Goal: Task Accomplishment & Management: Manage account settings

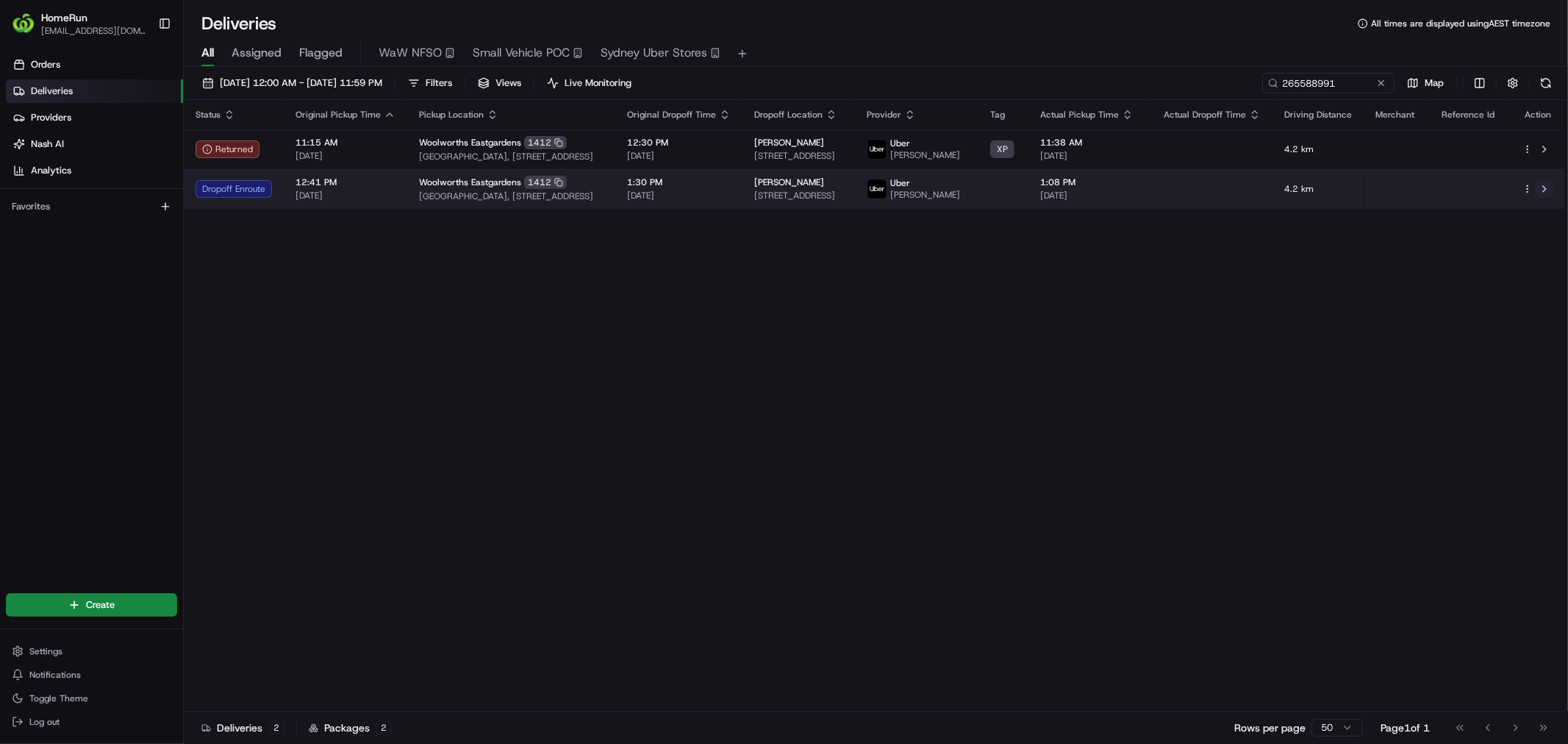
click at [1544, 188] on button at bounding box center [1544, 189] width 18 height 18
click at [1531, 194] on html "HomeRun vahsin1@woolworths.com.au Toggle Sidebar Orders Deliveries Providers Na…" at bounding box center [784, 372] width 1568 height 744
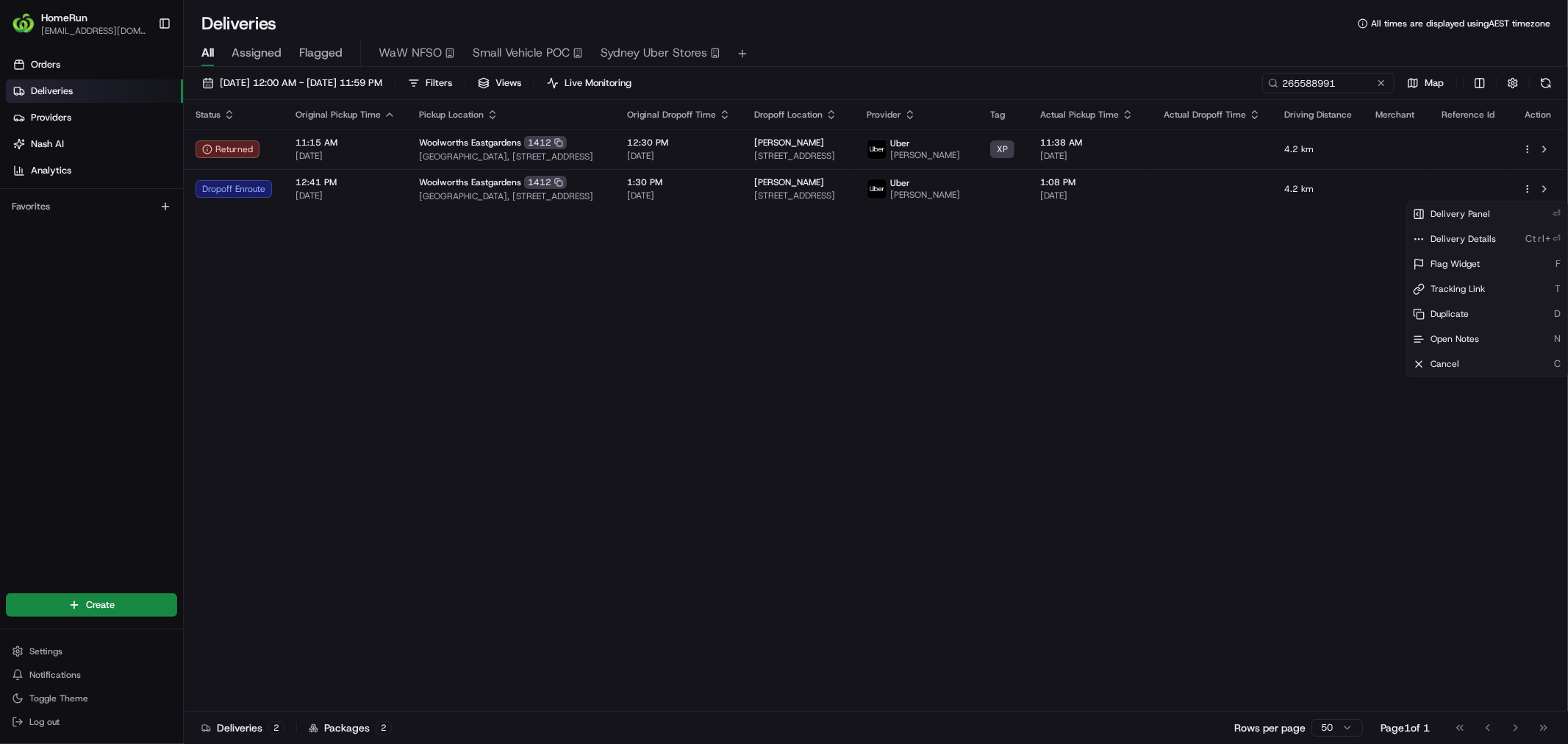
click at [1270, 313] on html "HomeRun vahsin1@woolworths.com.au Toggle Sidebar Orders Deliveries Providers Na…" at bounding box center [784, 372] width 1568 height 744
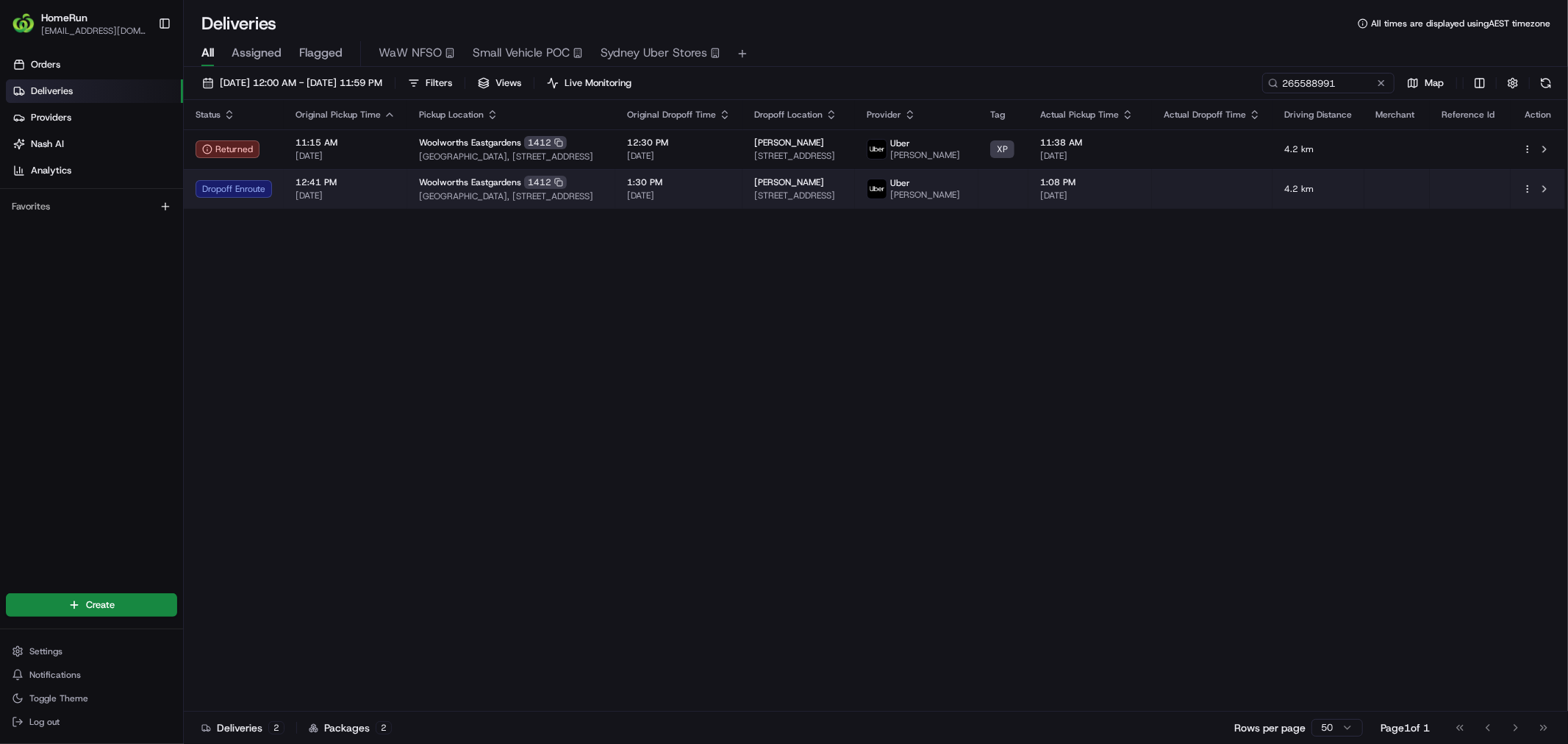
click at [1181, 199] on td at bounding box center [1213, 189] width 121 height 40
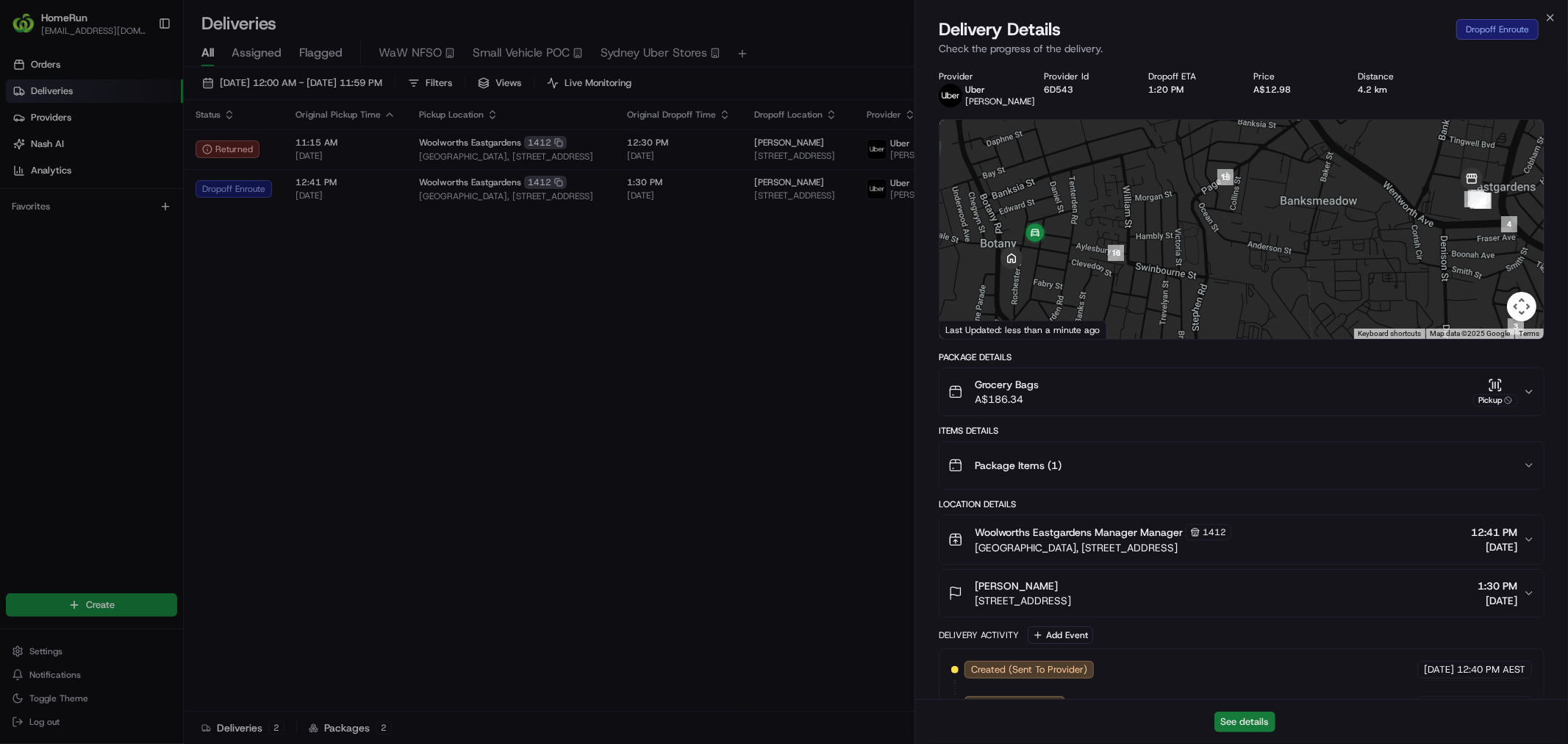
click at [1250, 721] on button "See details" at bounding box center [1245, 721] width 61 height 21
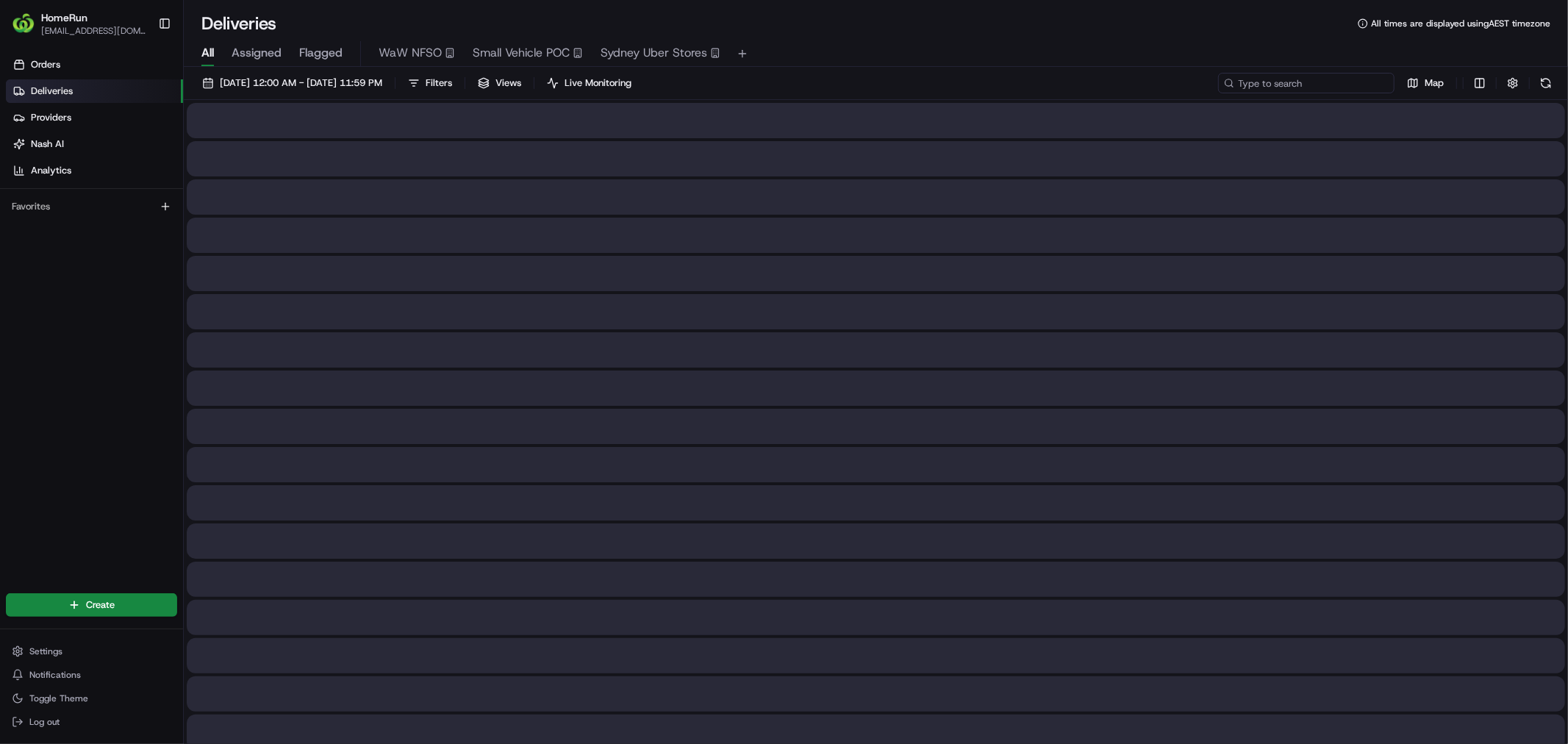
click at [1314, 75] on input at bounding box center [1307, 83] width 176 height 21
paste input "264606002"
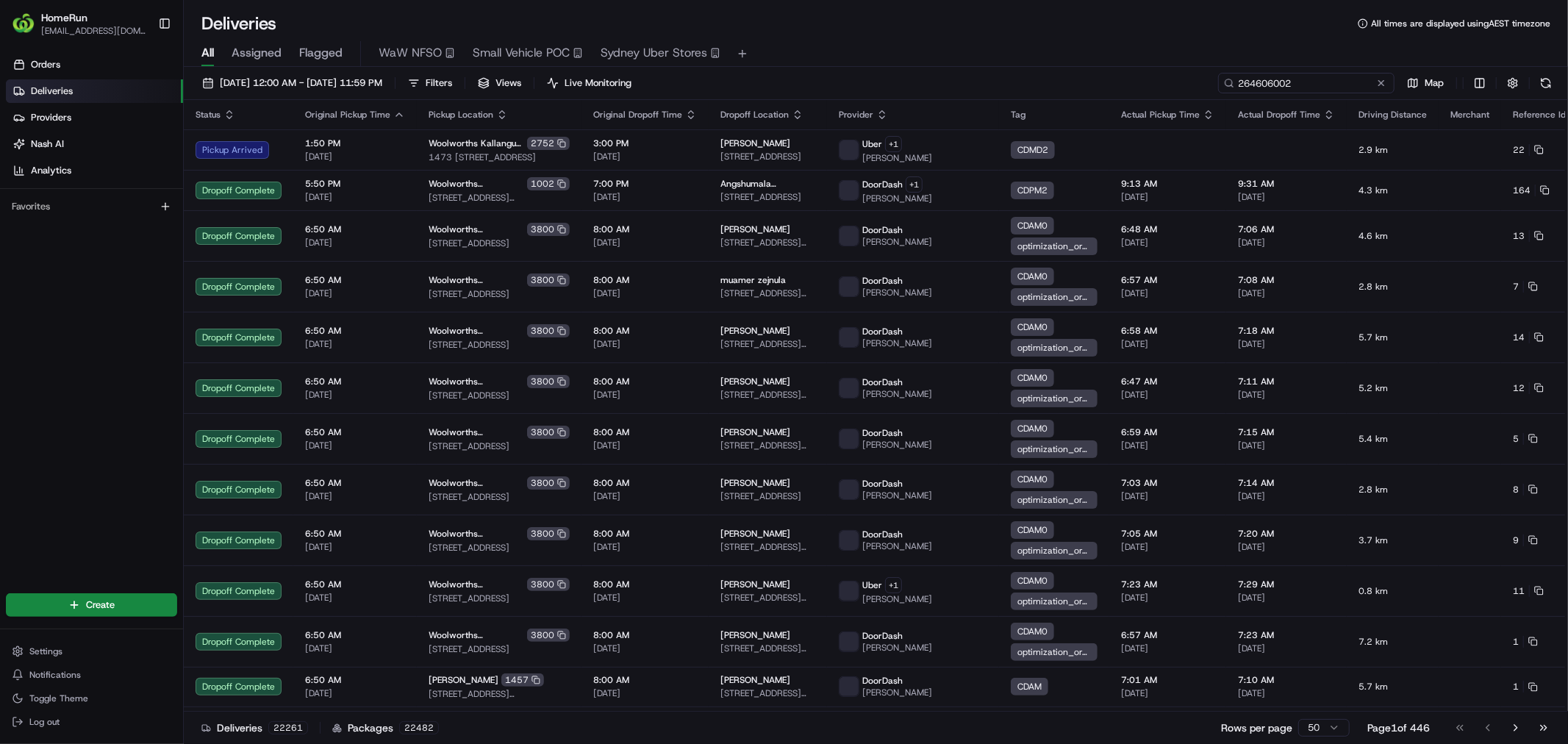
type input "264606002"
click at [1310, 93] on div "20/08/2025 12:00 AM - 27/08/2025 11:59 PM Filters Views Live Monitoring 2646060…" at bounding box center [876, 86] width 1384 height 27
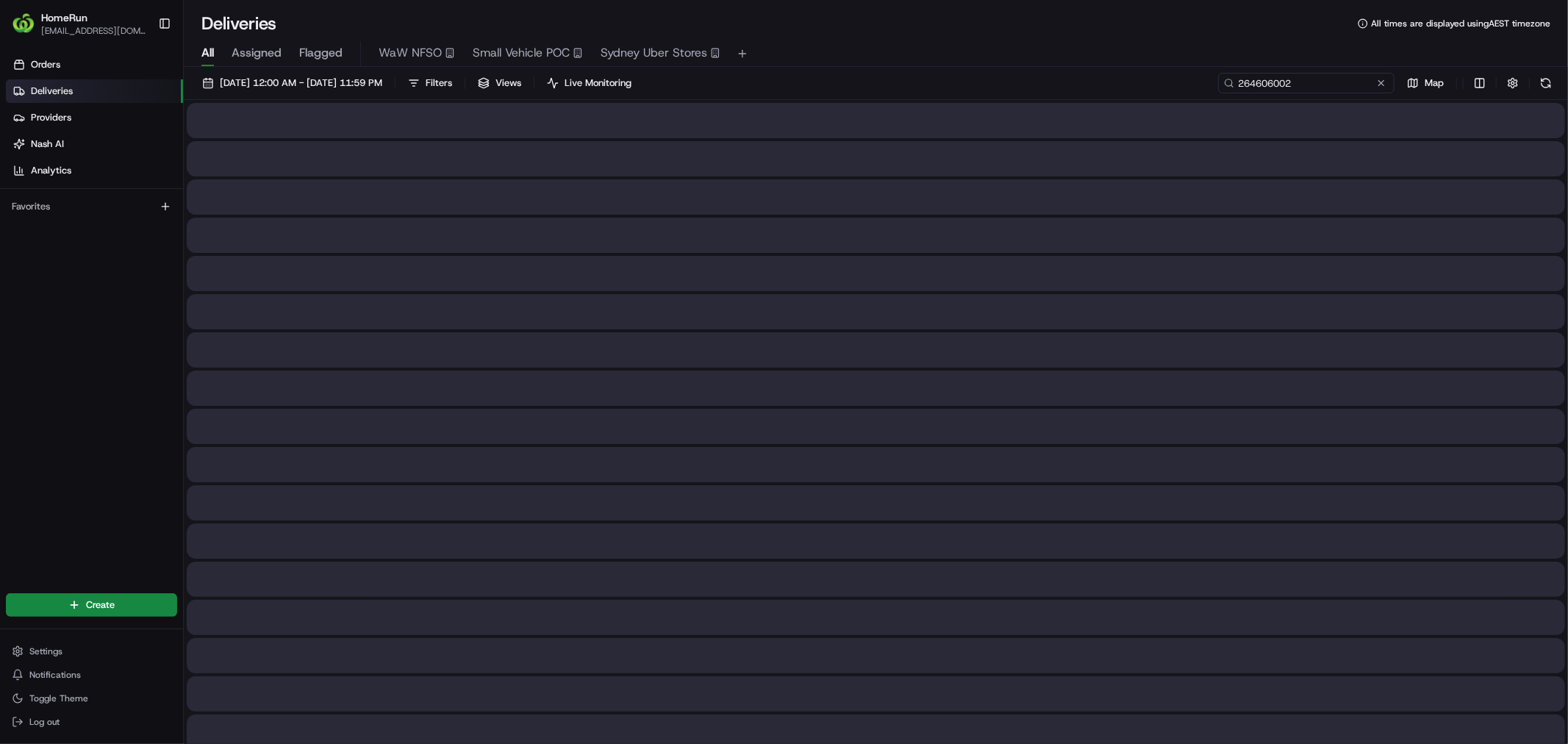
click at [1290, 75] on input "264606002" at bounding box center [1307, 83] width 176 height 21
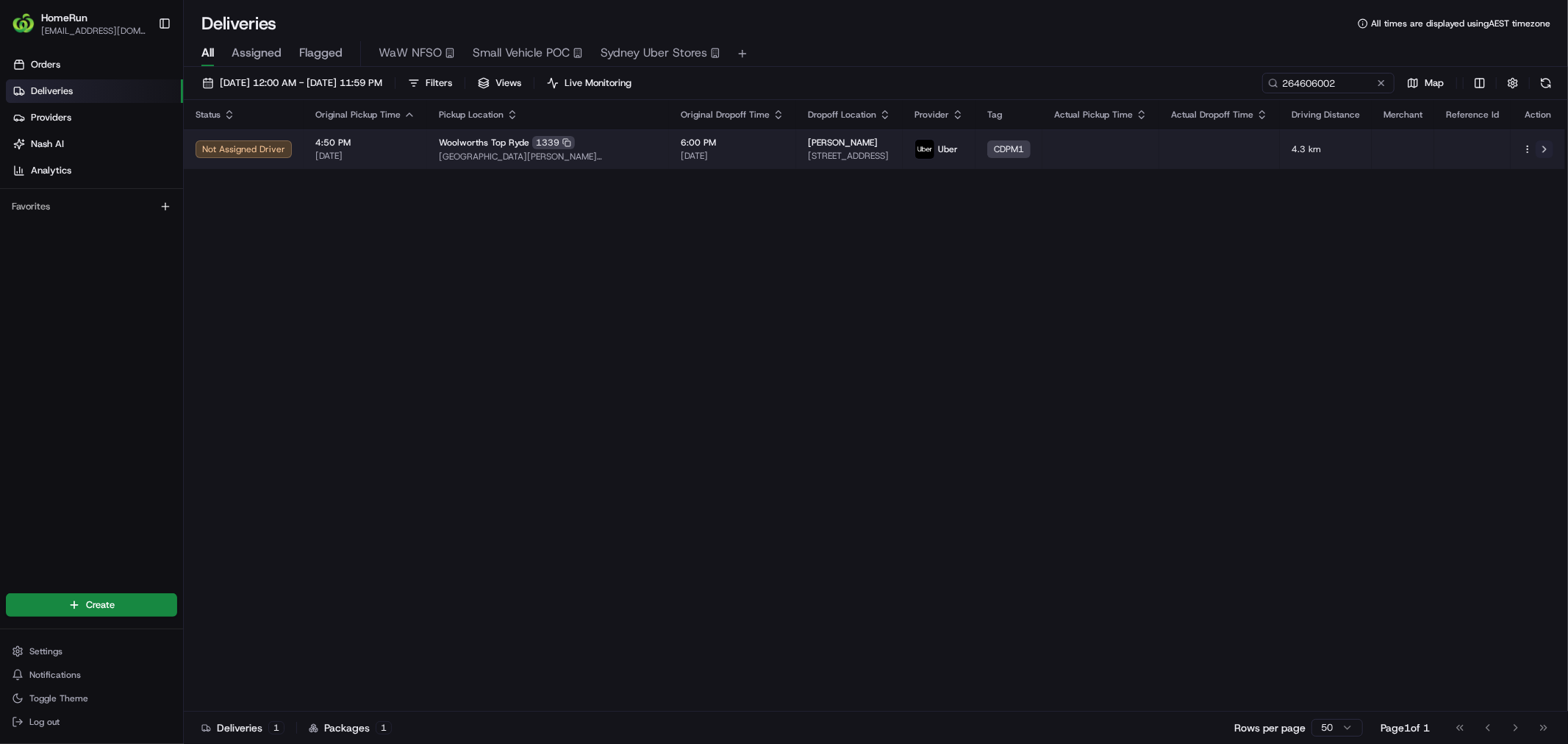
click at [1547, 151] on button at bounding box center [1544, 149] width 18 height 18
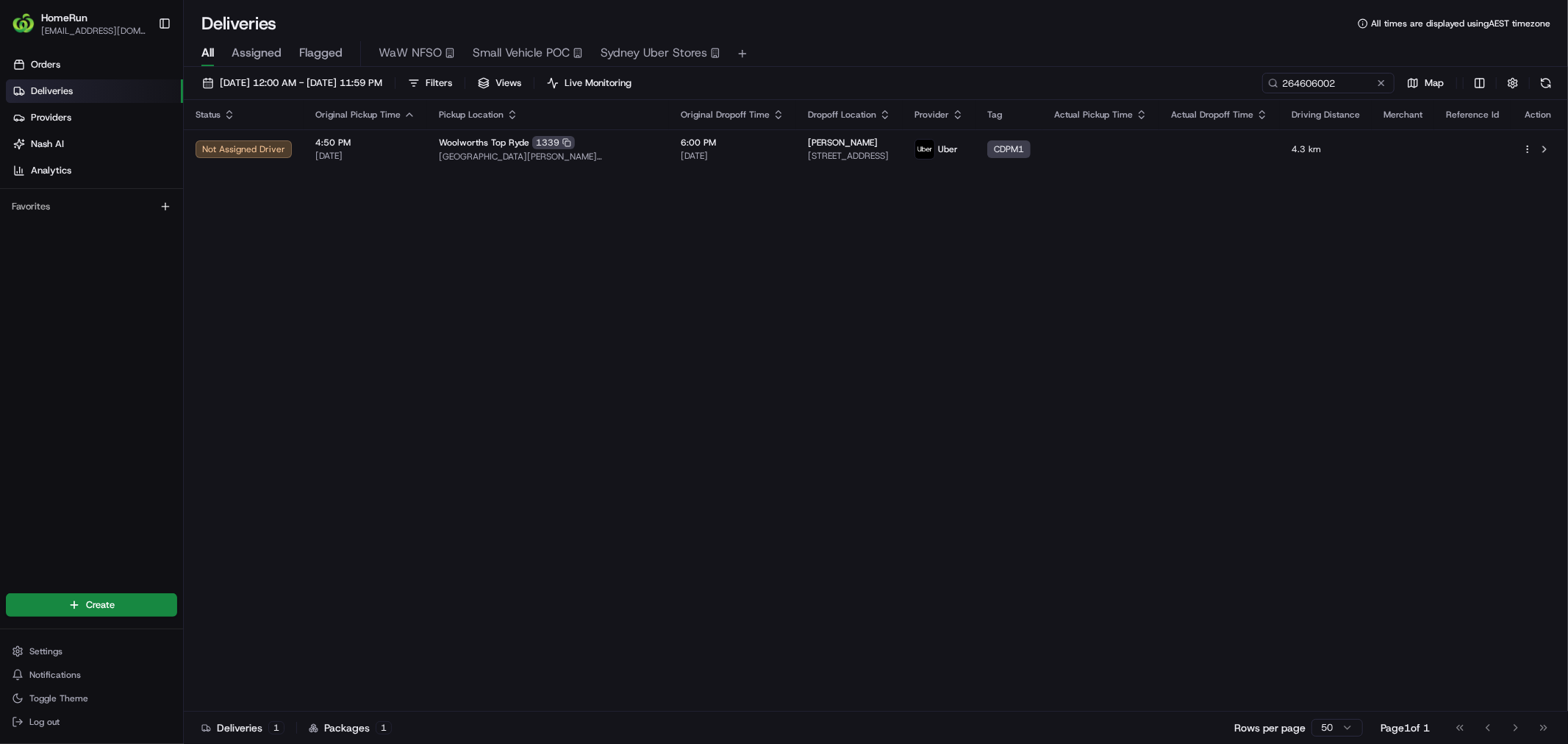
click at [810, 465] on div "Status Original Pickup Time Pickup Location Original Dropoff Time Dropoff Locat…" at bounding box center [874, 406] width 1381 height 611
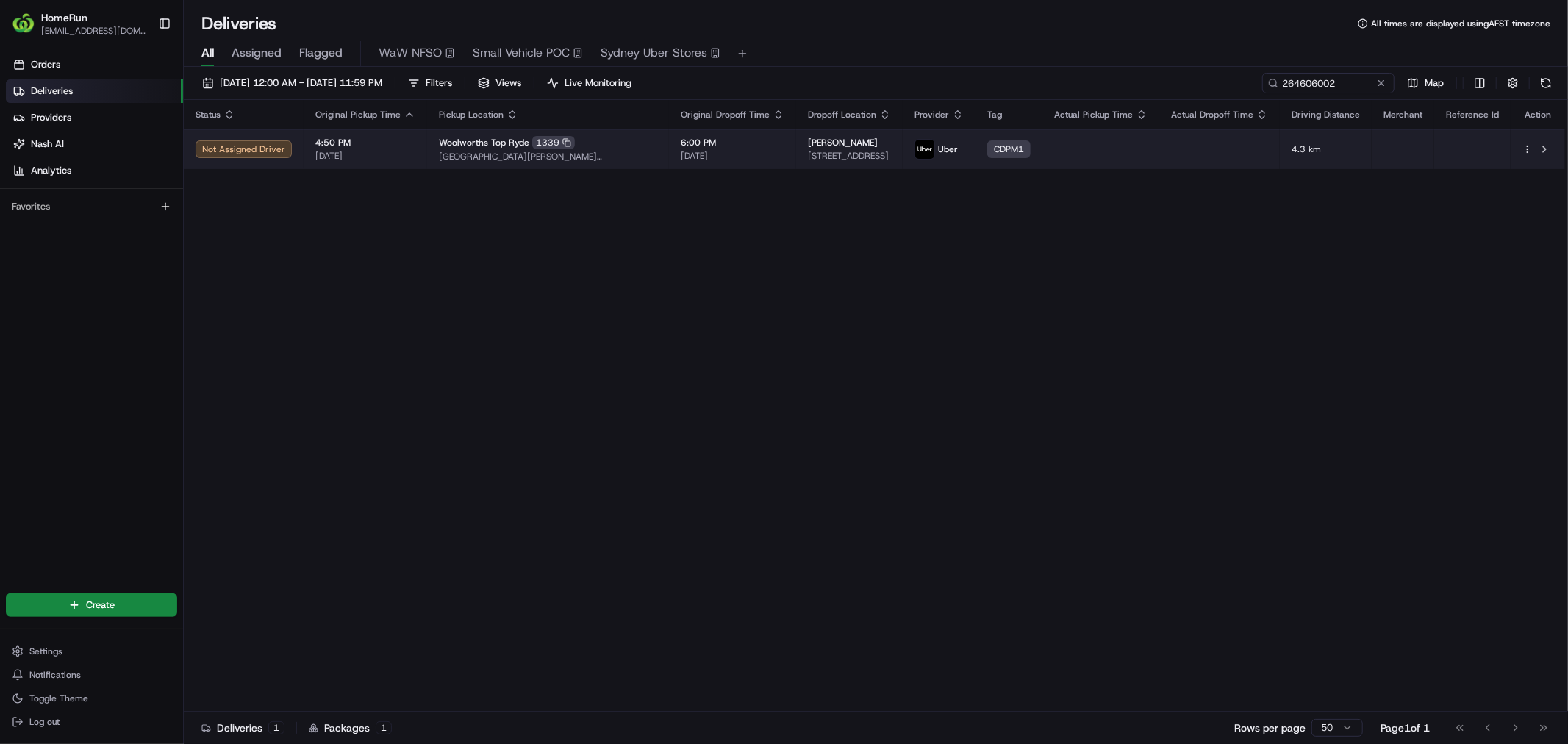
click at [693, 150] on span "[DATE]" at bounding box center [733, 156] width 104 height 12
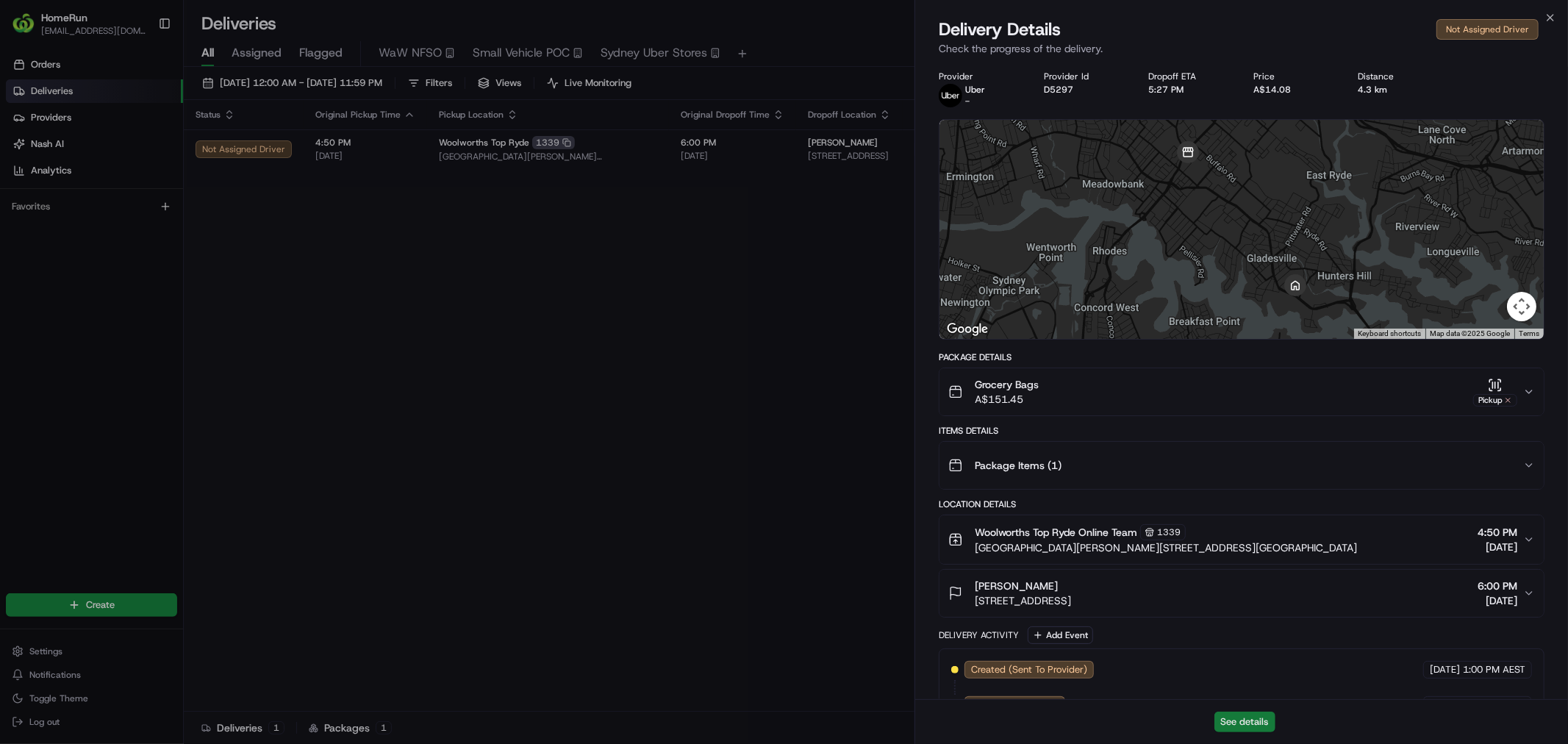
click at [1260, 718] on button "See details" at bounding box center [1245, 721] width 61 height 21
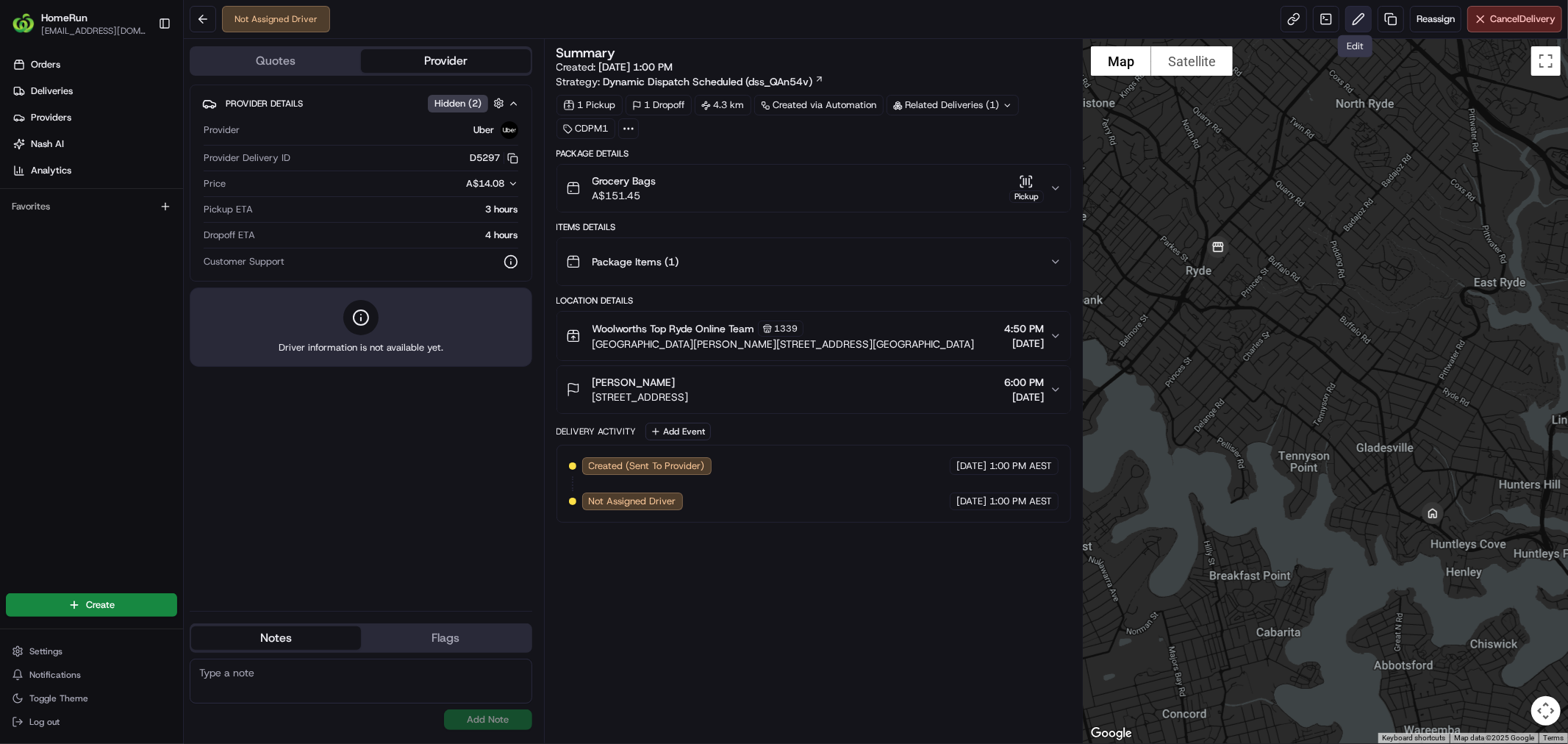
click at [1360, 11] on button at bounding box center [1358, 19] width 27 height 27
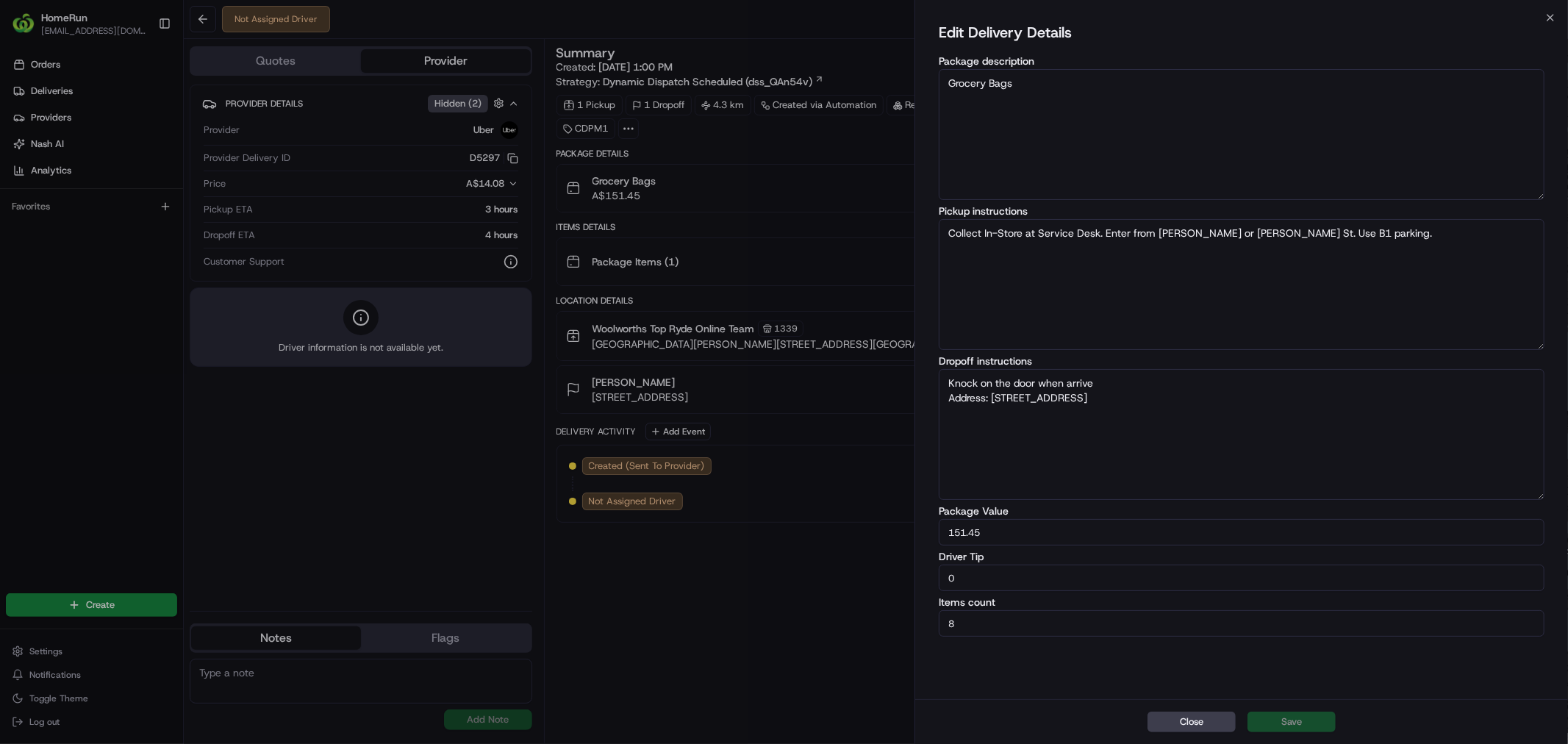
click at [1099, 412] on textarea "Knock on the door when arrive Address: Unit 101/103 Victoria Road Gladsville" at bounding box center [1241, 434] width 606 height 131
click at [1281, 394] on textarea "Knock on the door when arrive Address: Unit 101/103 Victoria Road Gladsville" at bounding box center [1241, 434] width 606 height 131
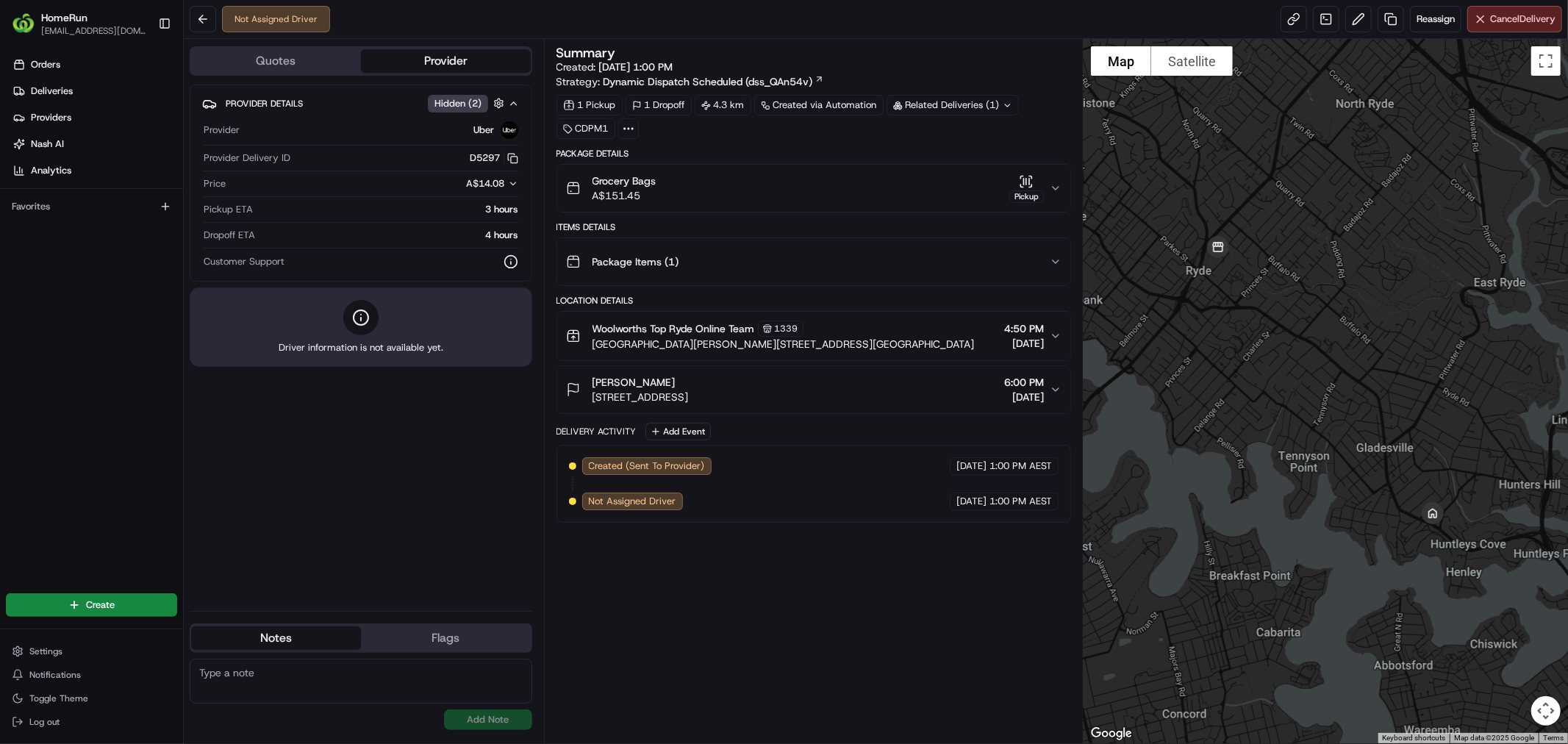
click at [689, 401] on span "103 Victoria Road Gladsville, Unit 101, Gladesville, NSW 2111, AU" at bounding box center [640, 397] width 96 height 15
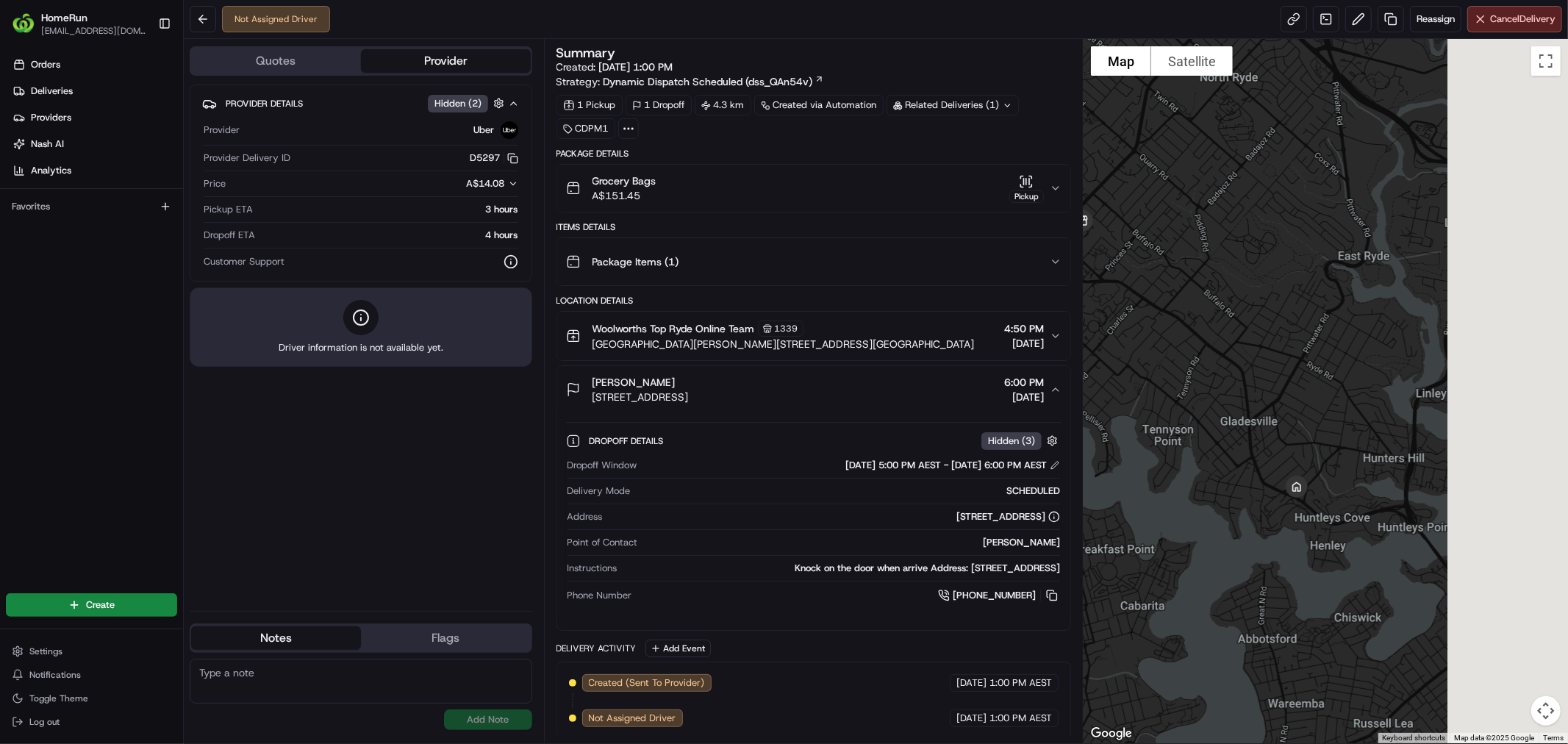
drag, startPoint x: 1275, startPoint y: 567, endPoint x: 1149, endPoint y: 544, distance: 128.1
click at [1149, 544] on div at bounding box center [1325, 390] width 484 height 703
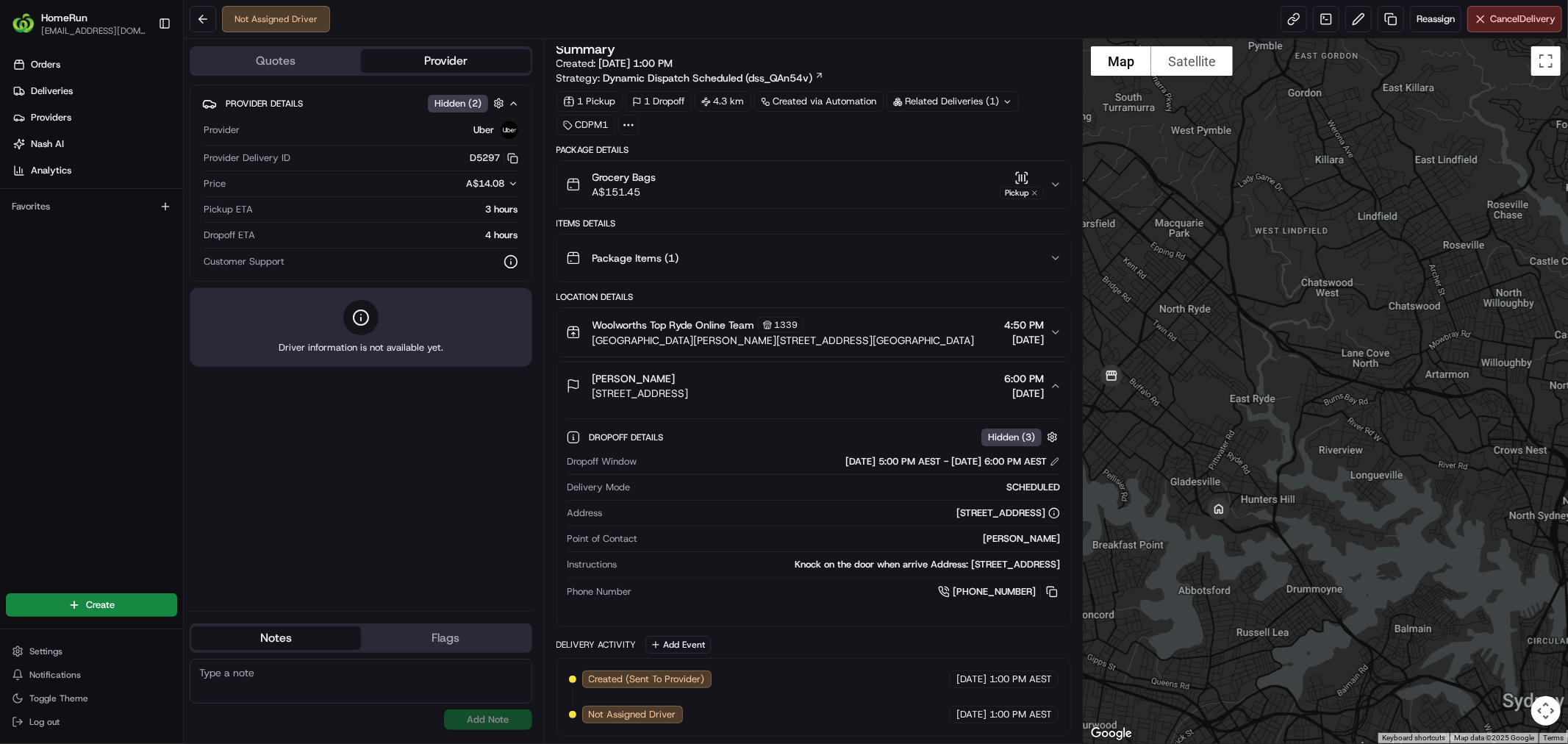
scroll to position [5, 0]
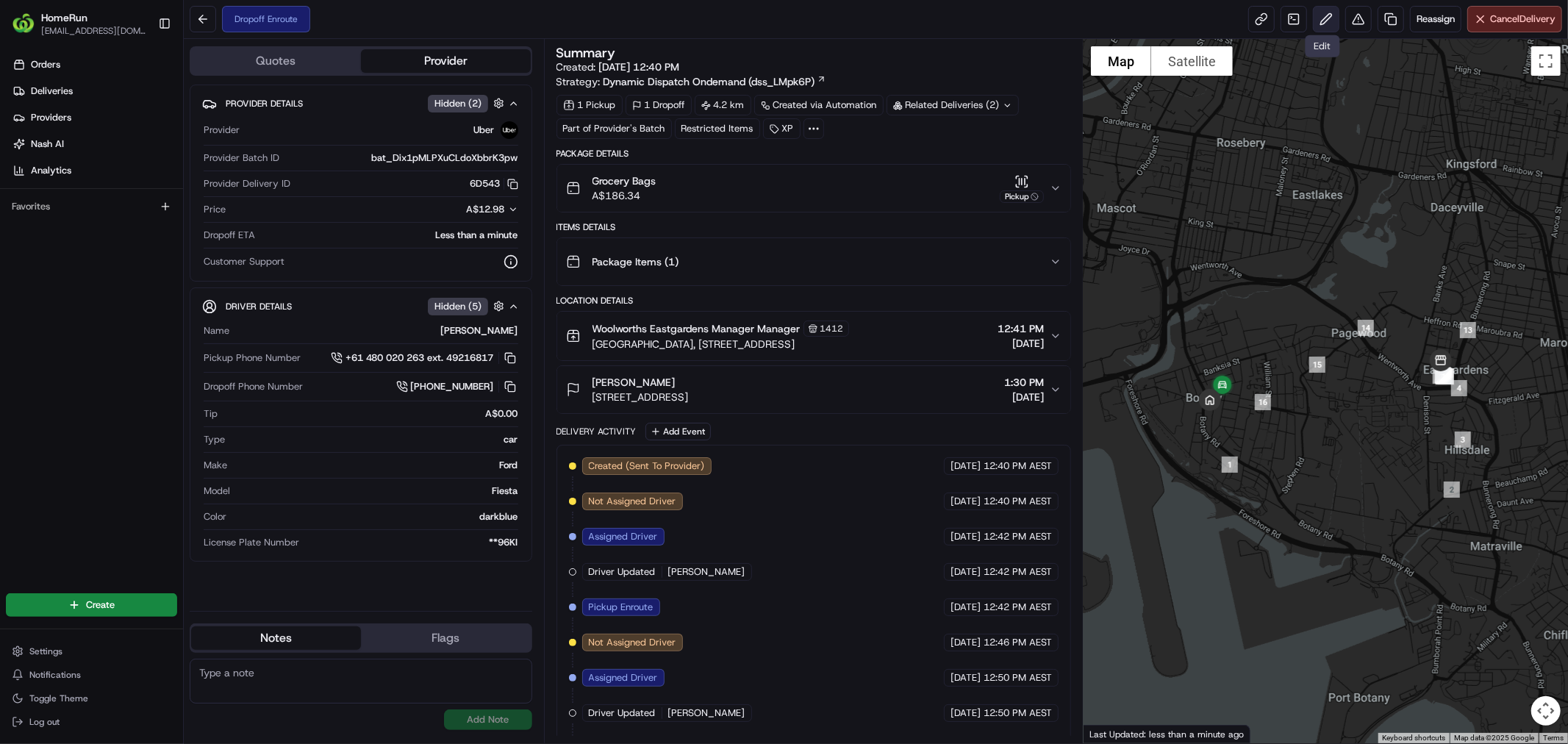
click at [1319, 21] on button at bounding box center [1325, 19] width 27 height 27
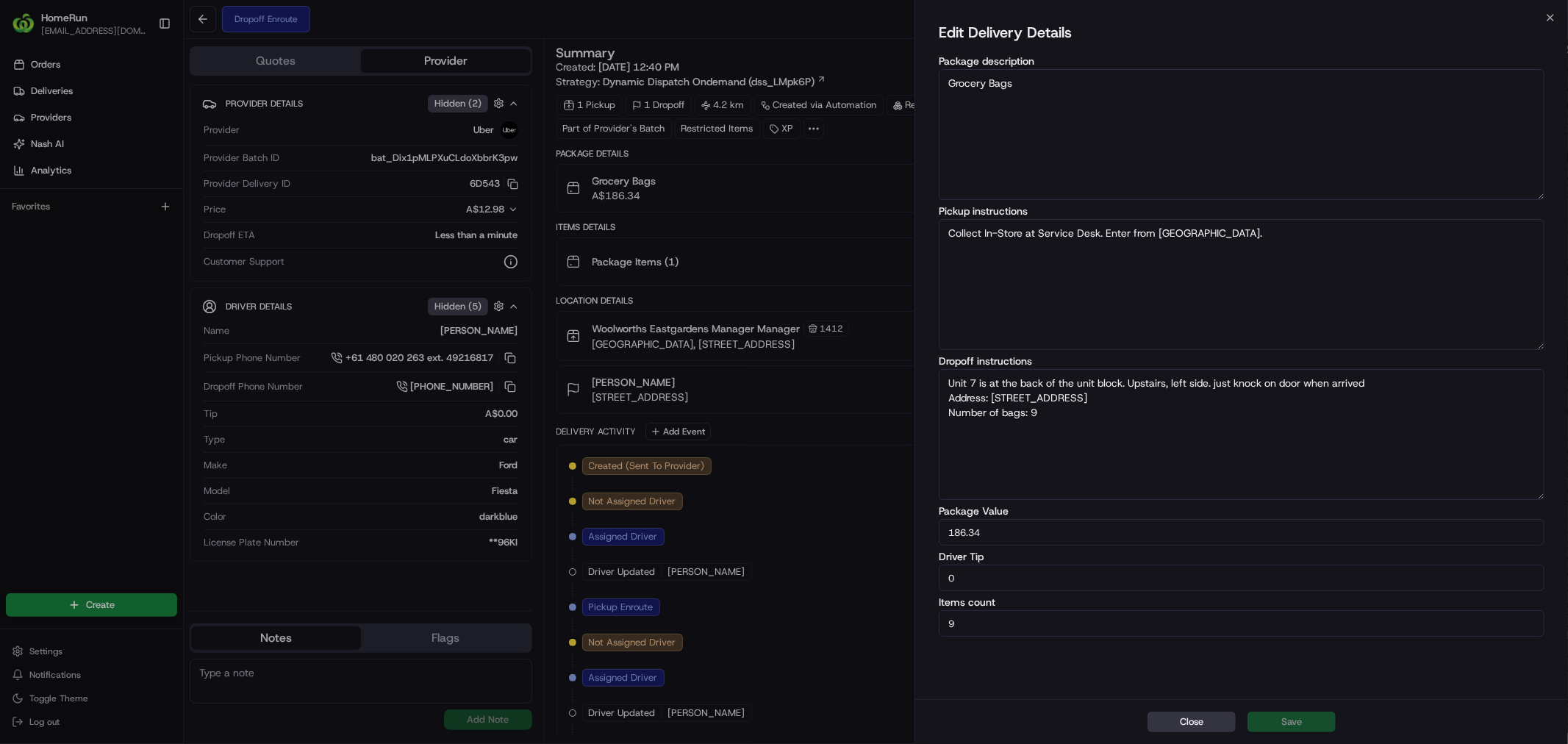
click at [1202, 718] on button "Close" at bounding box center [1191, 721] width 88 height 21
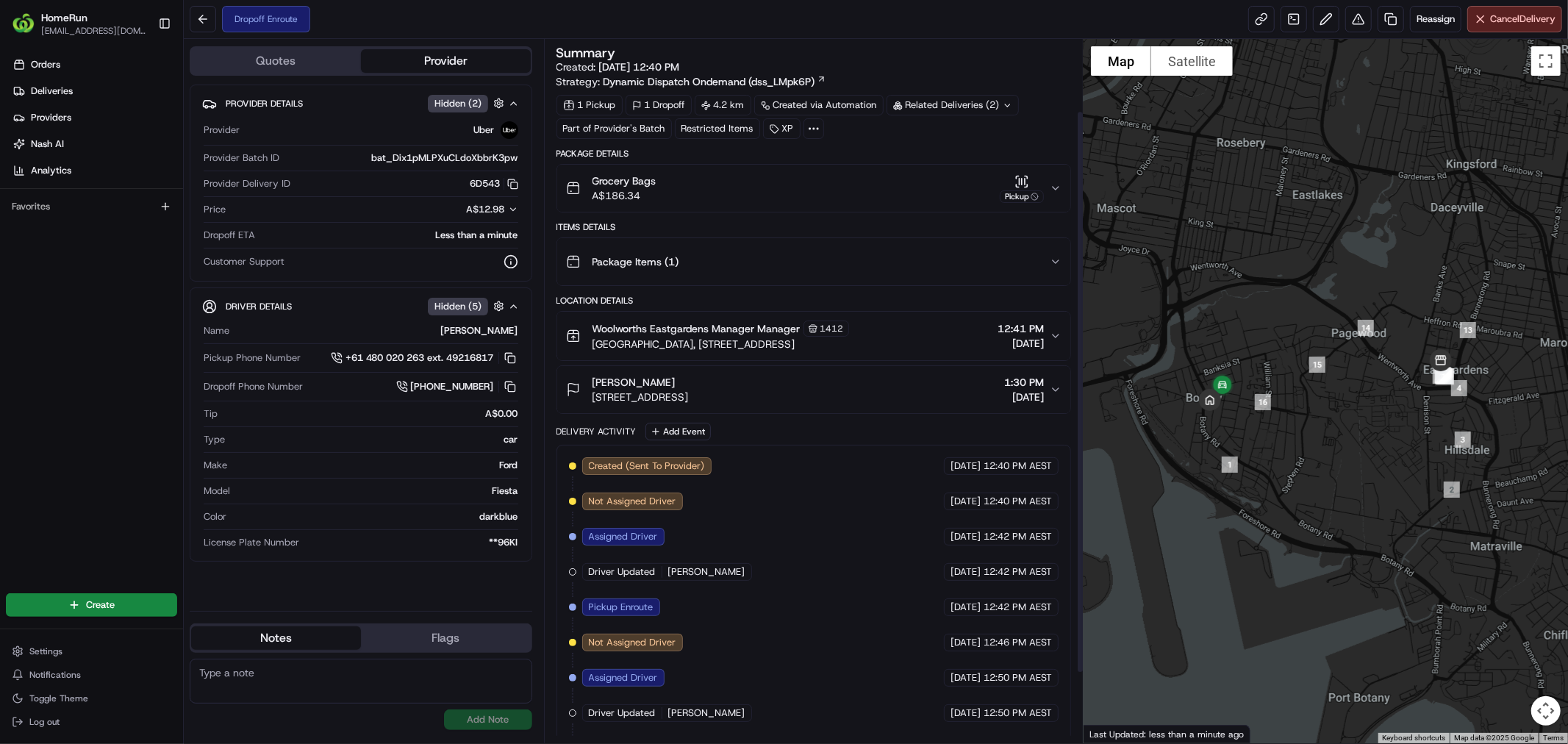
scroll to position [178, 0]
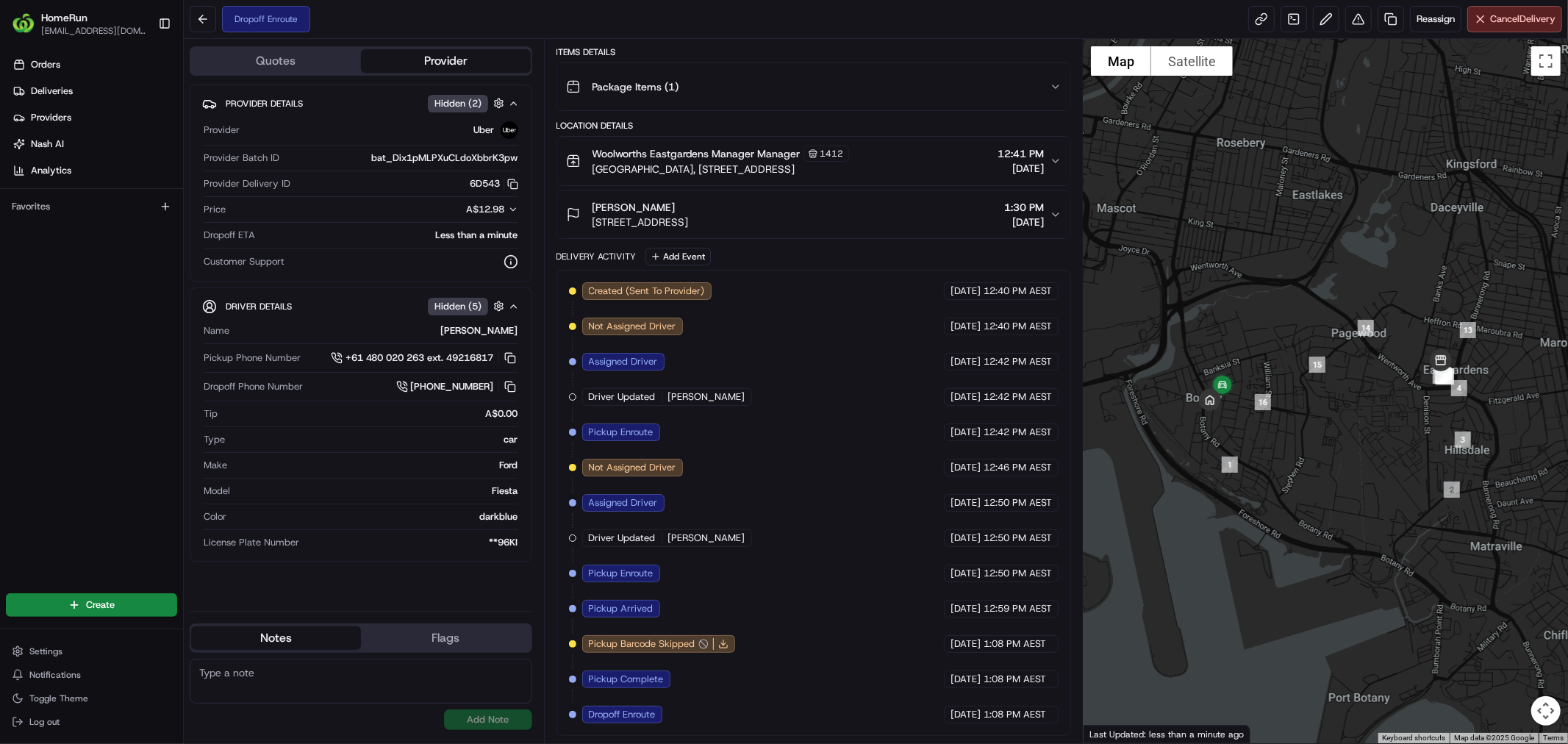
drag, startPoint x: 883, startPoint y: 684, endPoint x: 862, endPoint y: 686, distance: 21.1
click at [873, 685] on div "Created (Sent To Provider) Uber 20/08/2025 12:40 PM AEST Not Assigned Driver Ub…" at bounding box center [814, 503] width 490 height 441
drag, startPoint x: 684, startPoint y: 641, endPoint x: 797, endPoint y: 649, distance: 113.3
click at [788, 647] on div "Created (Sent To Provider) Uber 20/08/2025 12:40 PM AEST Not Assigned Driver Ub…" at bounding box center [814, 503] width 490 height 441
drag, startPoint x: 839, startPoint y: 667, endPoint x: 1030, endPoint y: 730, distance: 201.1
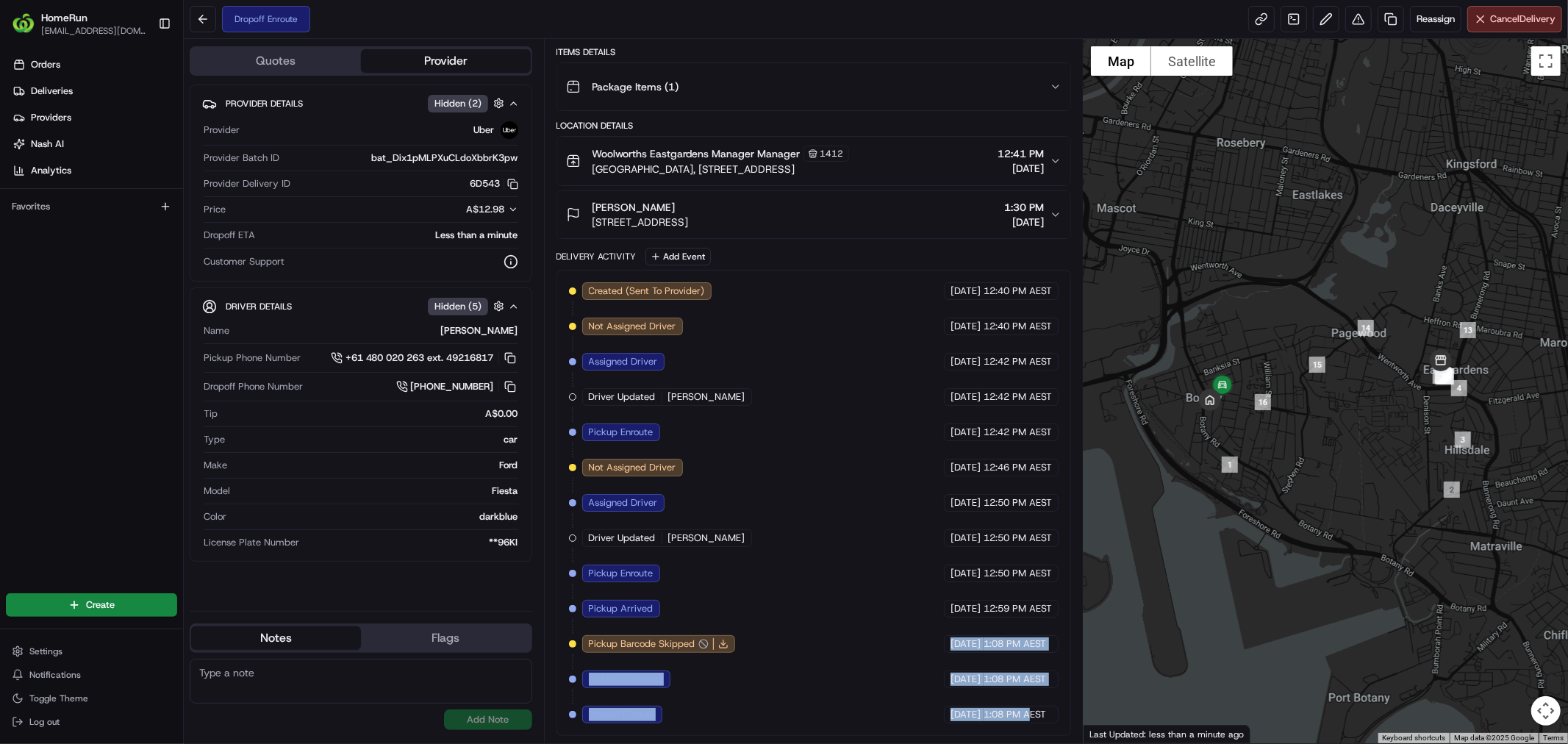
click at [1030, 730] on div "Created (Sent To Provider) Uber 20/08/2025 12:40 PM AEST Not Assigned Driver Ub…" at bounding box center [814, 503] width 515 height 466
click at [1044, 720] on span "1:08 PM AEST" at bounding box center [1015, 713] width 62 height 13
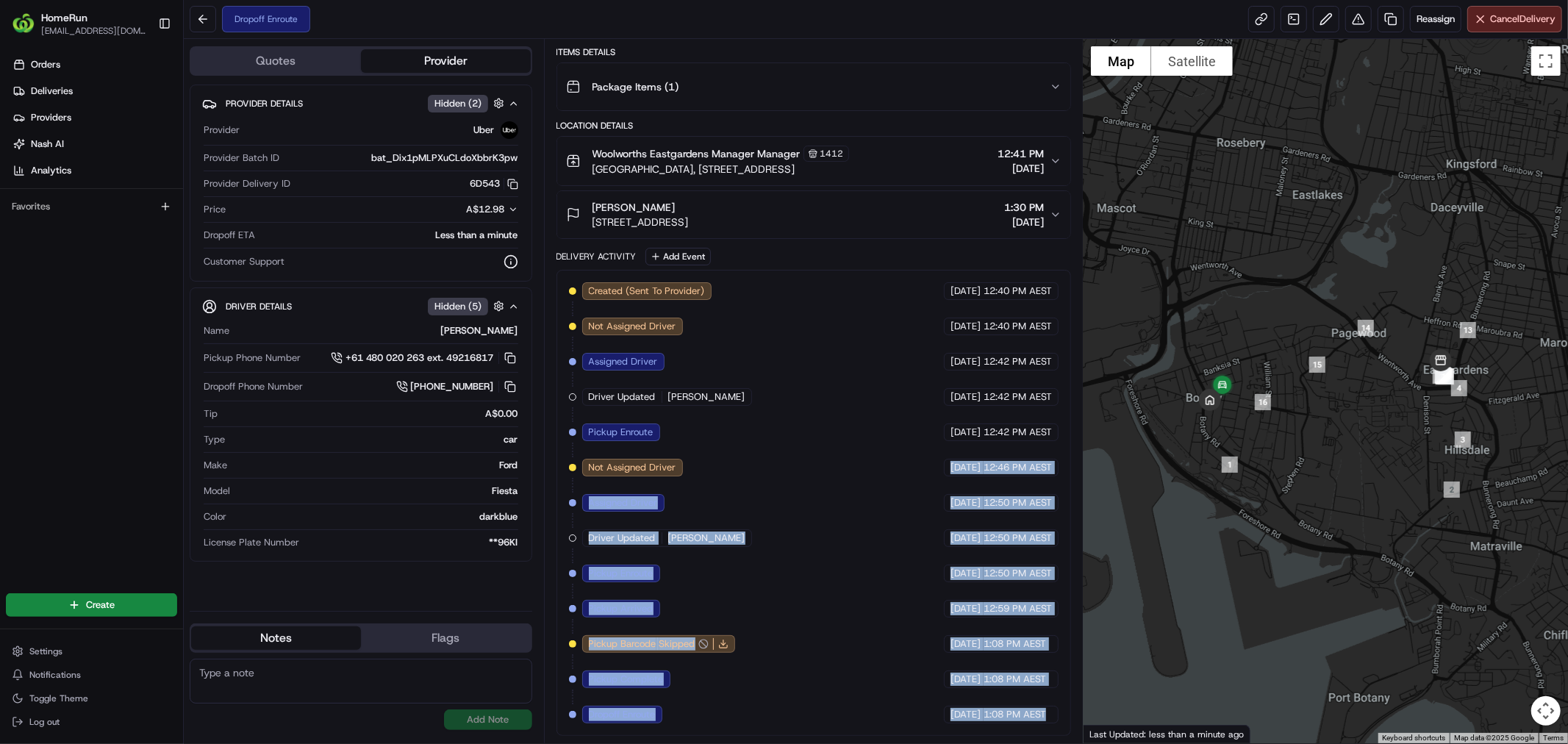
drag, startPoint x: 1044, startPoint y: 720, endPoint x: 855, endPoint y: 410, distance: 363.1
click at [860, 418] on div "Created (Sent To Provider) Uber 20/08/2025 12:40 PM AEST Not Assigned Driver Ub…" at bounding box center [814, 503] width 490 height 441
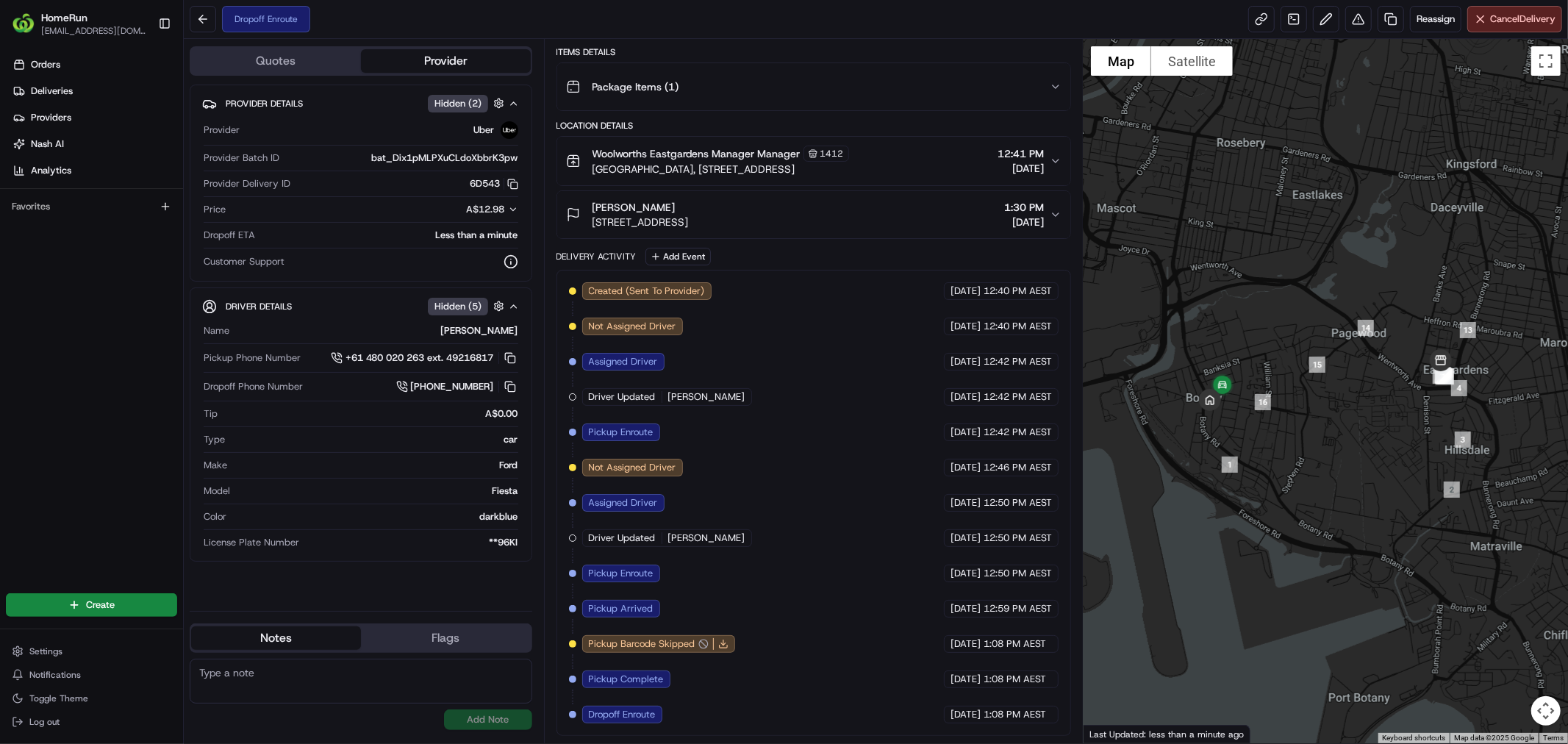
click at [840, 333] on div "Created (Sent To Provider) Uber 20/08/2025 12:40 PM AEST Not Assigned Driver Ub…" at bounding box center [814, 503] width 490 height 441
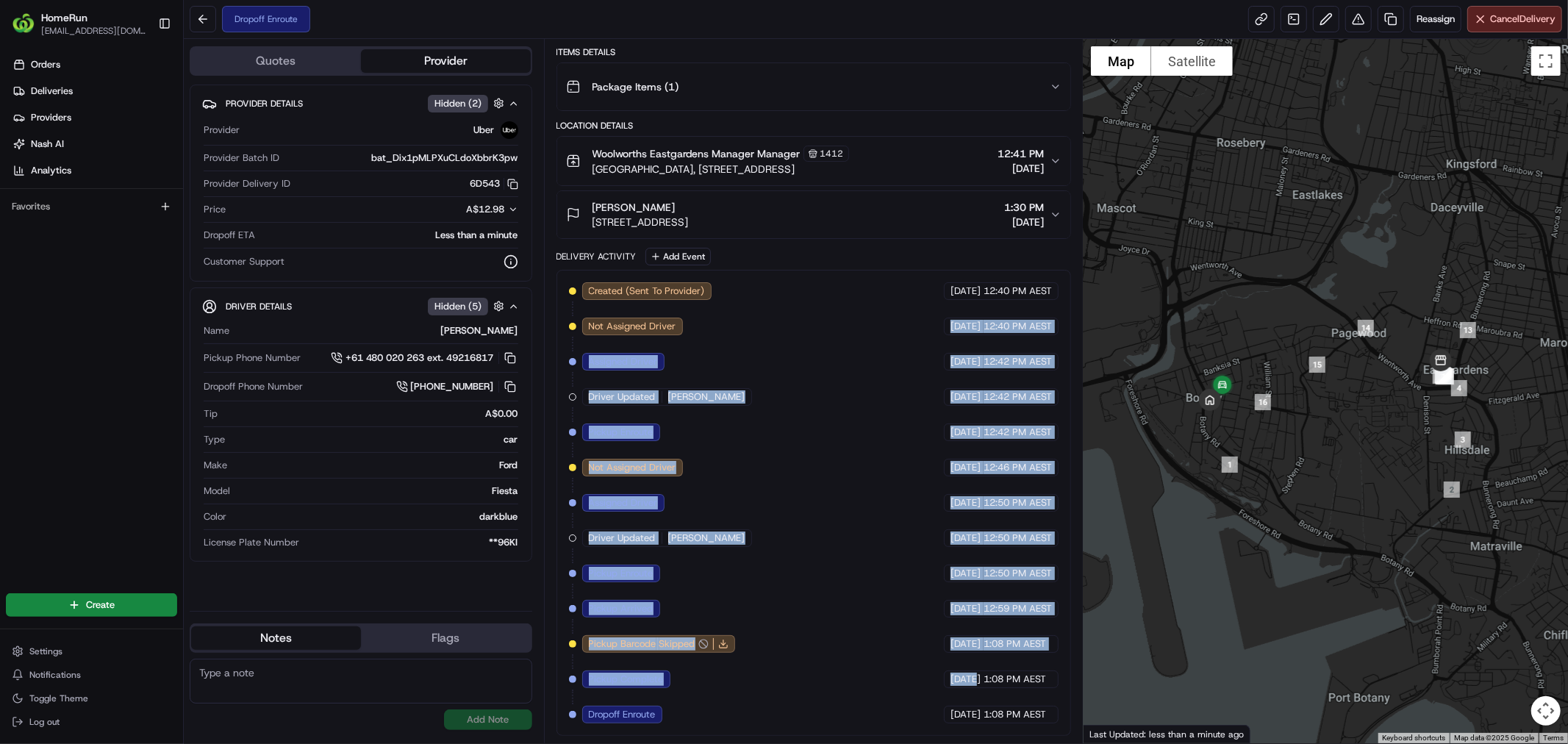
drag, startPoint x: 840, startPoint y: 333, endPoint x: 939, endPoint y: 673, distance: 354.1
click at [939, 673] on div "Created (Sent To Provider) Uber 20/08/2025 12:40 PM AEST Not Assigned Driver Ub…" at bounding box center [814, 503] width 490 height 441
click at [950, 673] on span "[DATE]" at bounding box center [965, 679] width 30 height 13
drag, startPoint x: 939, startPoint y: 673, endPoint x: 869, endPoint y: 328, distance: 352.0
click at [869, 328] on div "Created (Sent To Provider) Uber 20/08/2025 12:40 PM AEST Not Assigned Driver Ub…" at bounding box center [814, 503] width 490 height 441
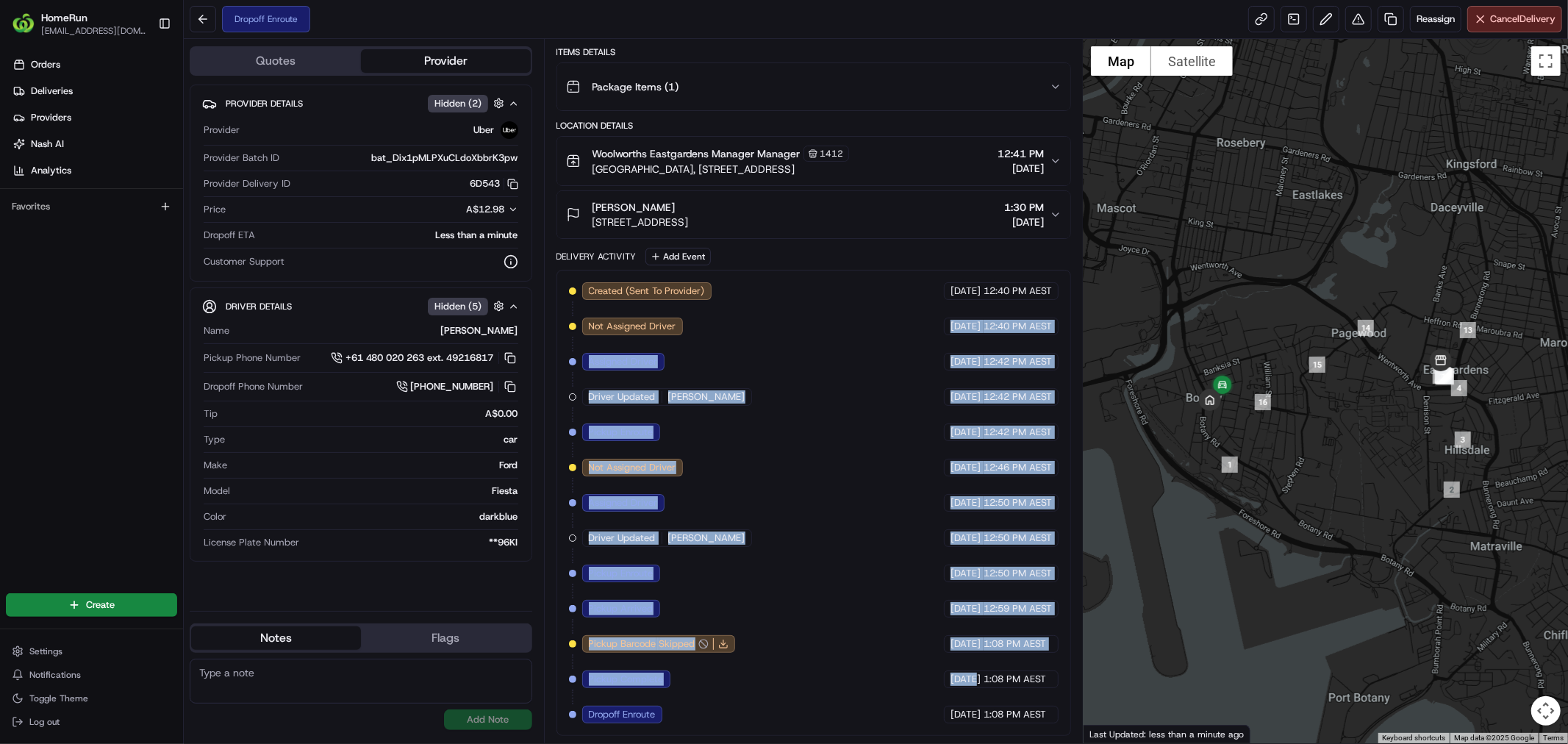
click at [869, 328] on div "Created (Sent To Provider) Uber 20/08/2025 12:40 PM AEST Not Assigned Driver Ub…" at bounding box center [814, 503] width 490 height 441
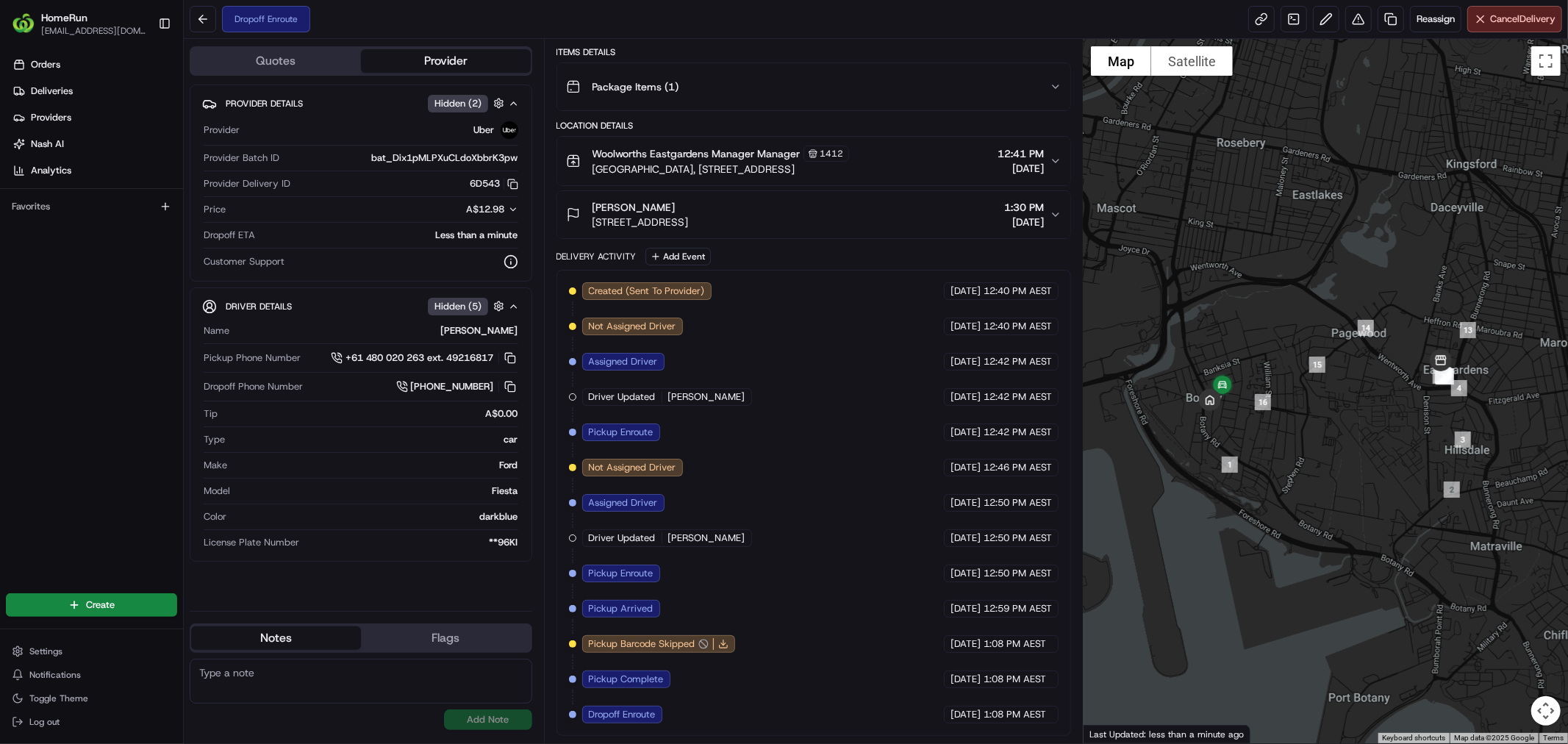
drag, startPoint x: 870, startPoint y: 328, endPoint x: 847, endPoint y: 326, distance: 23.1
click at [847, 326] on div "Created (Sent To Provider) Uber 20/08/2025 12:40 PM AEST Not Assigned Driver Ub…" at bounding box center [814, 503] width 490 height 441
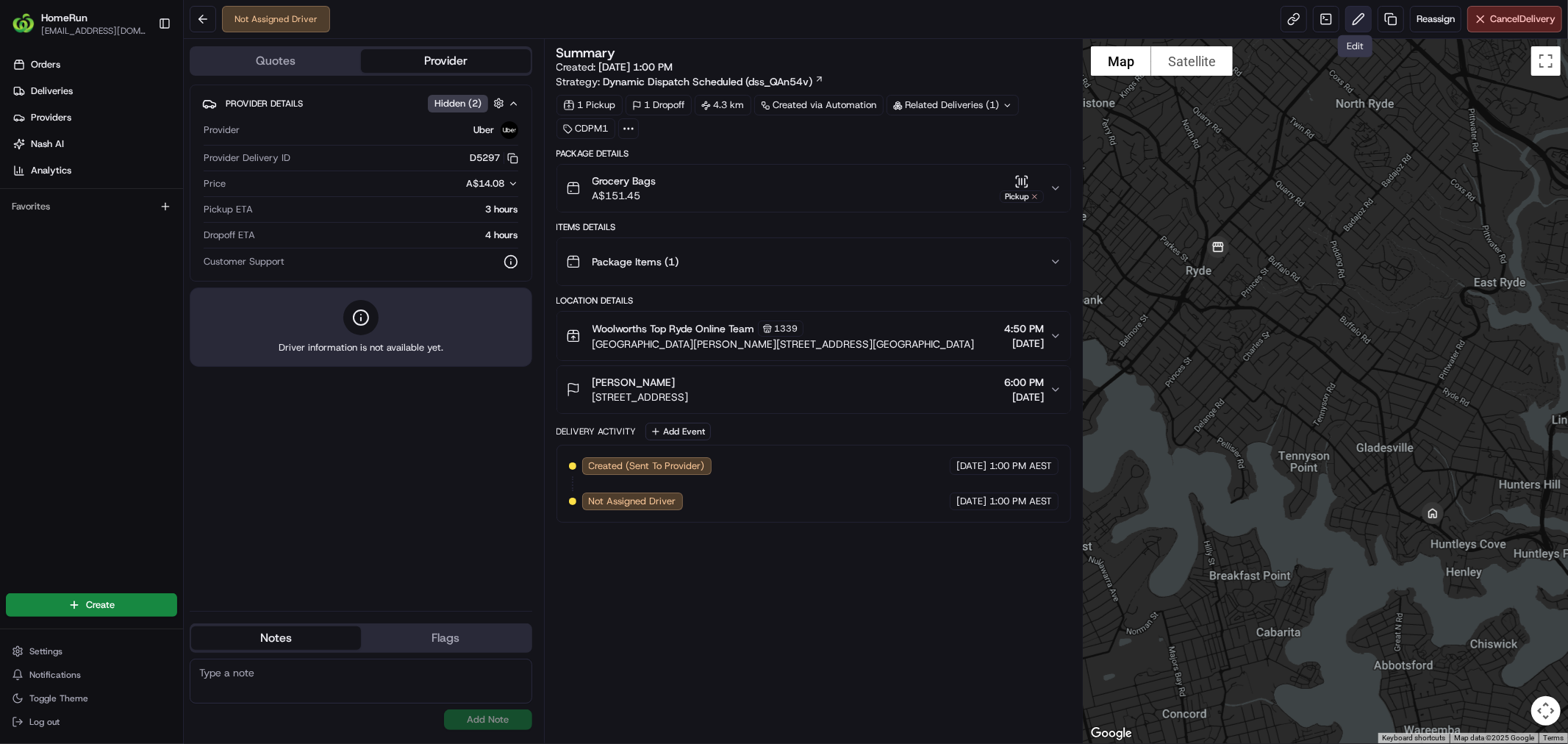
click at [1345, 13] on button at bounding box center [1358, 19] width 27 height 27
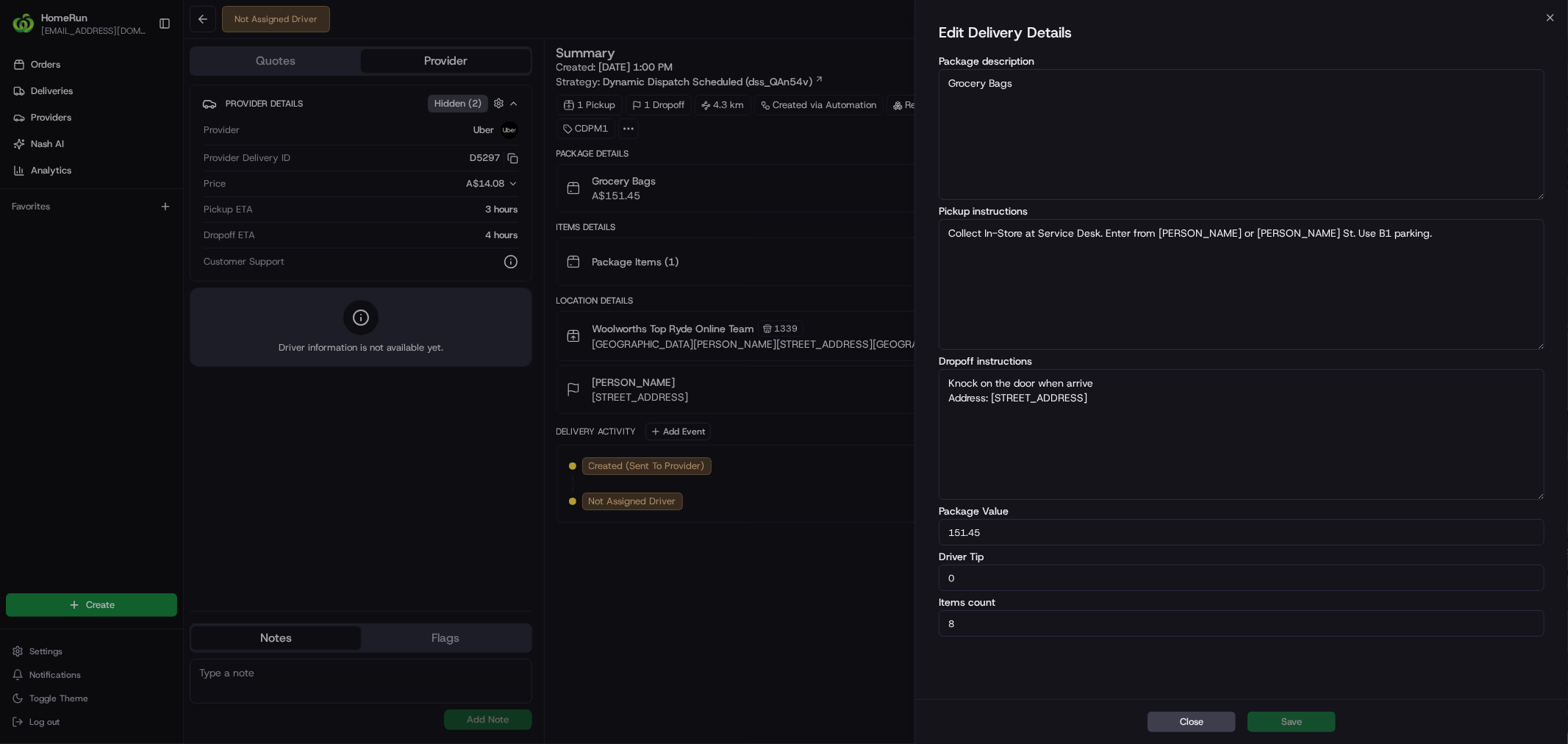
click at [1190, 449] on textarea "Knock on the door when arrive Address: [STREET_ADDRESS]" at bounding box center [1241, 434] width 606 height 131
click at [1225, 399] on textarea "Knock on the door when arrive Address: [STREET_ADDRESS]" at bounding box center [1241, 434] width 606 height 131
drag, startPoint x: 1225, startPoint y: 399, endPoint x: 945, endPoint y: 395, distance: 280.0
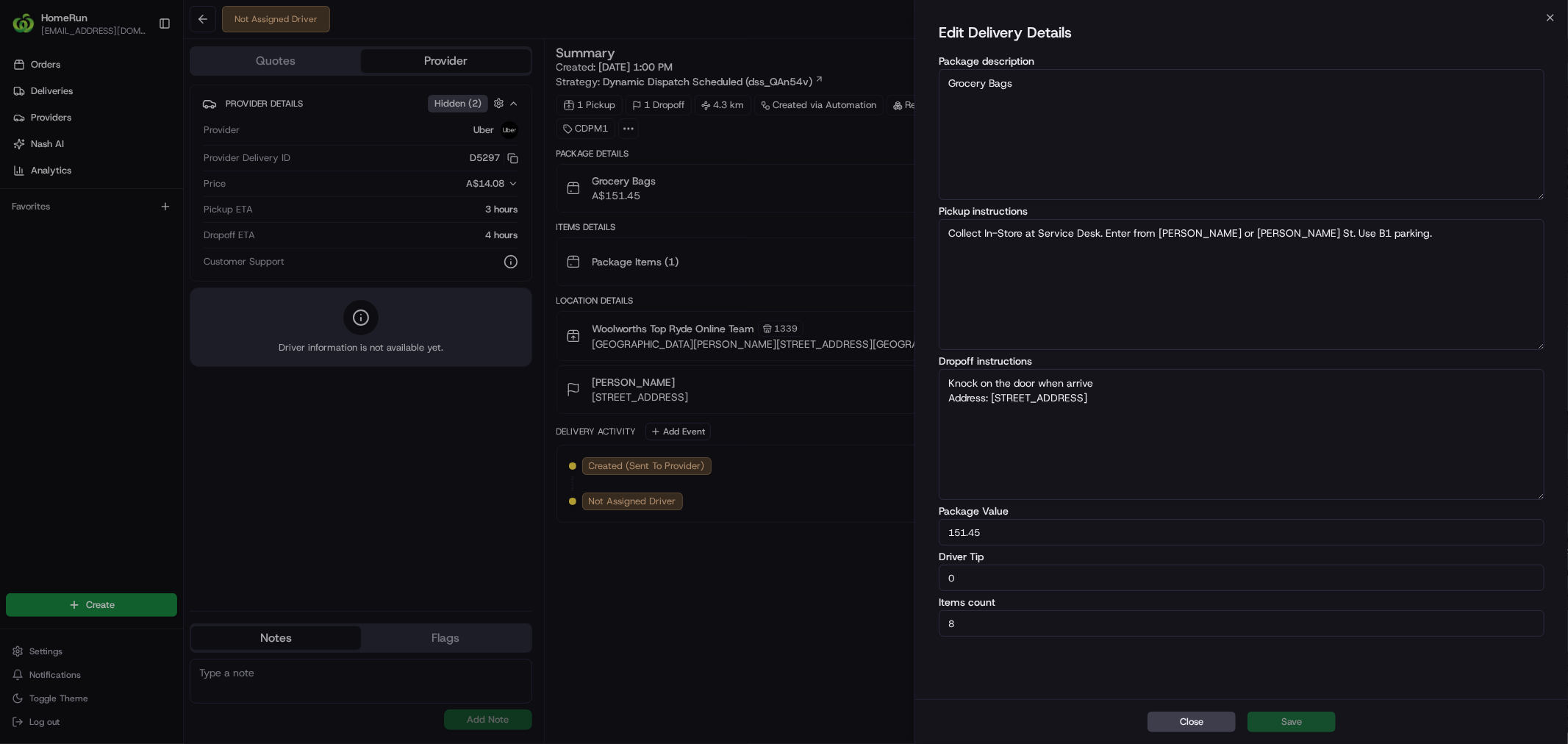
click at [945, 395] on textarea "Knock on the door when arrive Address: [STREET_ADDRESS]" at bounding box center [1241, 434] width 606 height 131
click at [1207, 396] on textarea "Knock on the door when arrive Address: [STREET_ADDRESS]" at bounding box center [1241, 434] width 606 height 131
paste textarea "Park on [PERSON_NAME][GEOGRAPHIC_DATA] - make sure to go into elevator level 2 …"
click at [1232, 439] on textarea "Knock on the door when arrive Address: [STREET_ADDRESS] on [PERSON_NAME][GEOGRA…" at bounding box center [1241, 434] width 606 height 131
type textarea "Knock on the door when arrive Address: [STREET_ADDRESS] on [PERSON_NAME][GEOGRA…"
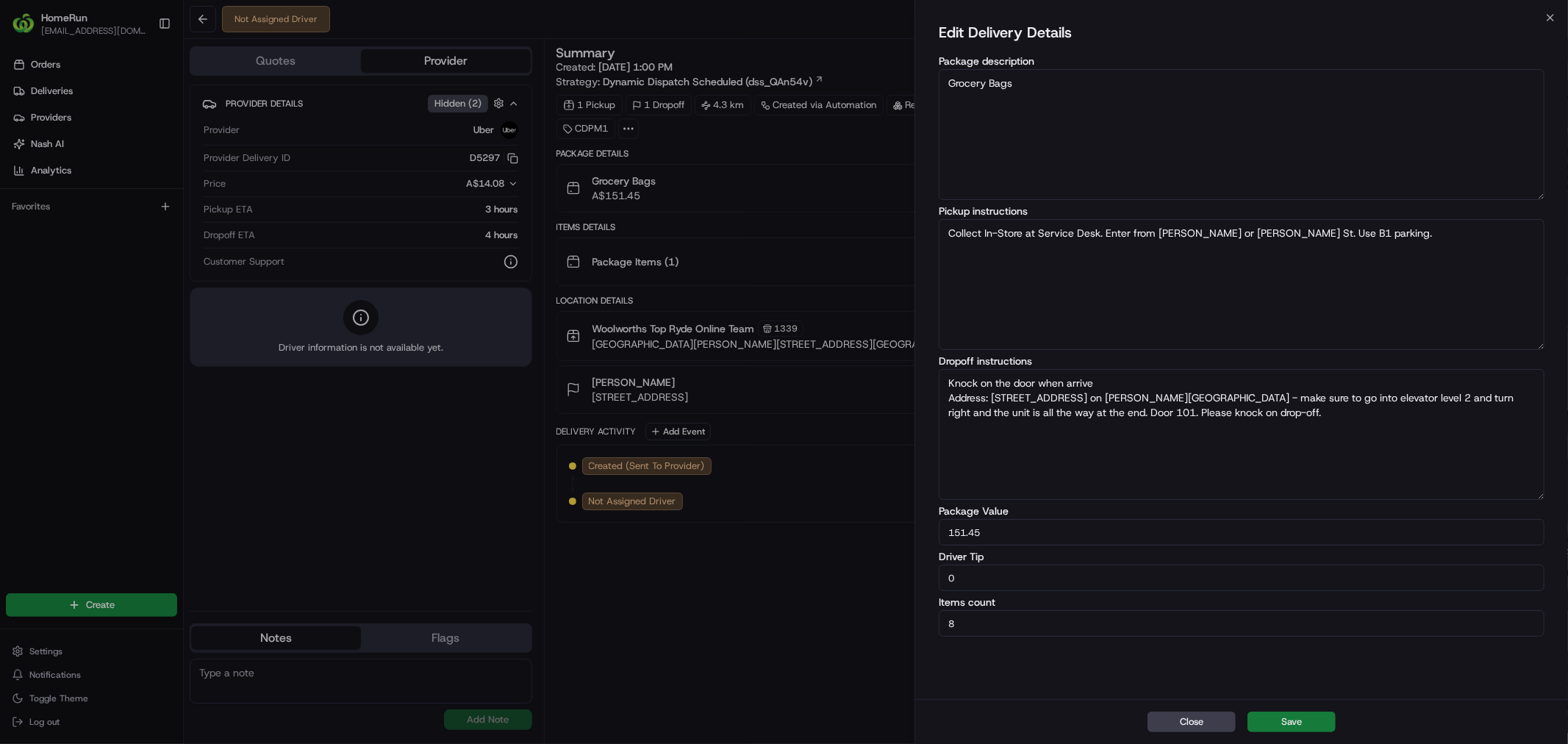
click at [1296, 729] on button "Save" at bounding box center [1291, 721] width 88 height 21
